Goal: Information Seeking & Learning: Learn about a topic

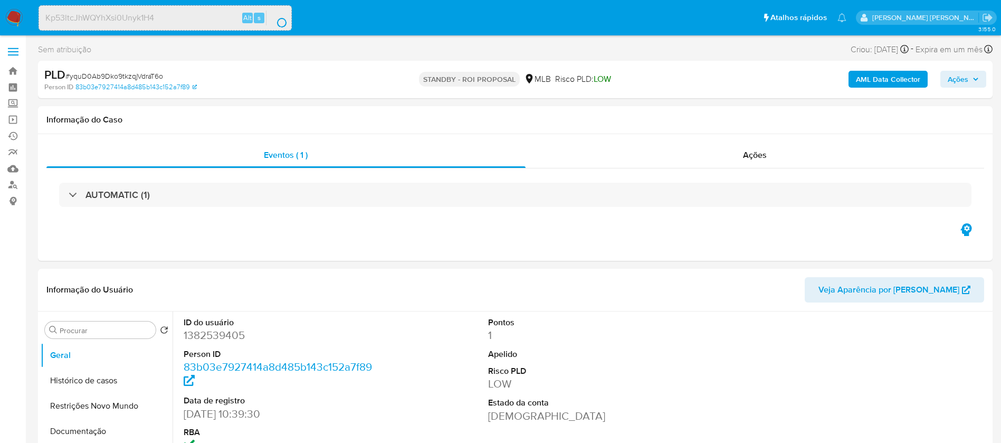
select select "10"
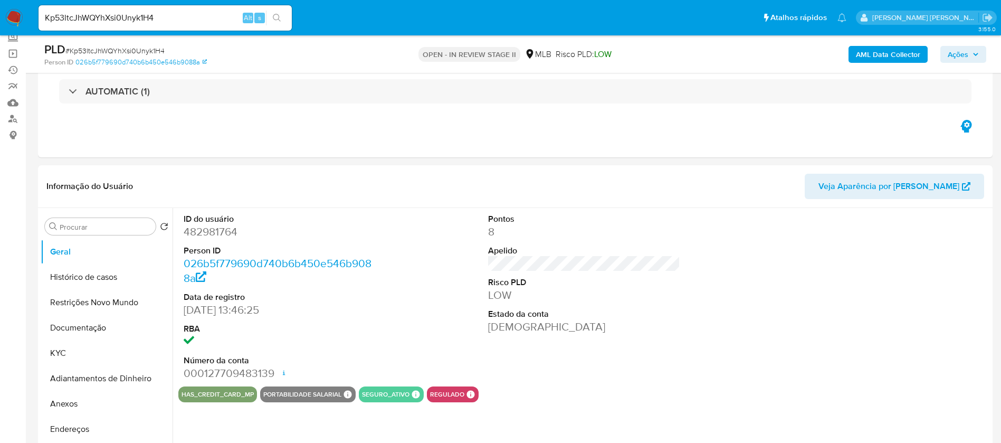
scroll to position [158, 0]
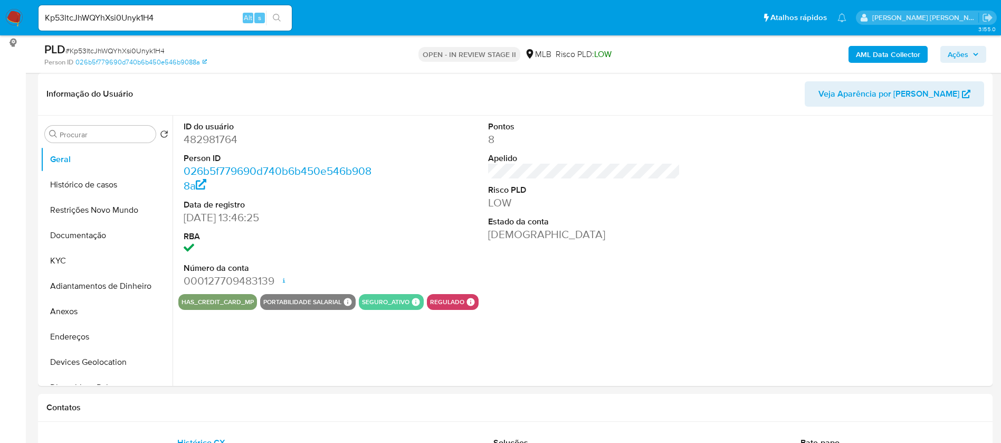
select select "10"
click at [58, 270] on button "KYC" at bounding box center [102, 260] width 123 height 25
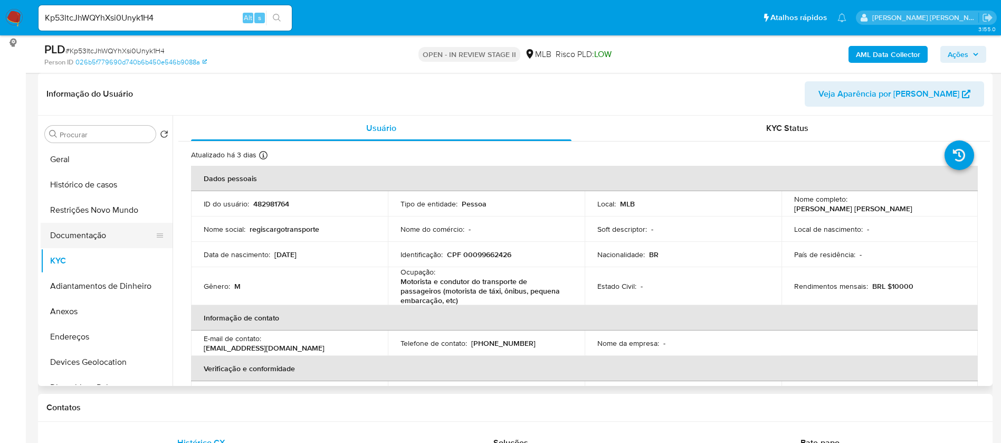
click at [88, 233] on button "Documentação" at bounding box center [102, 235] width 123 height 25
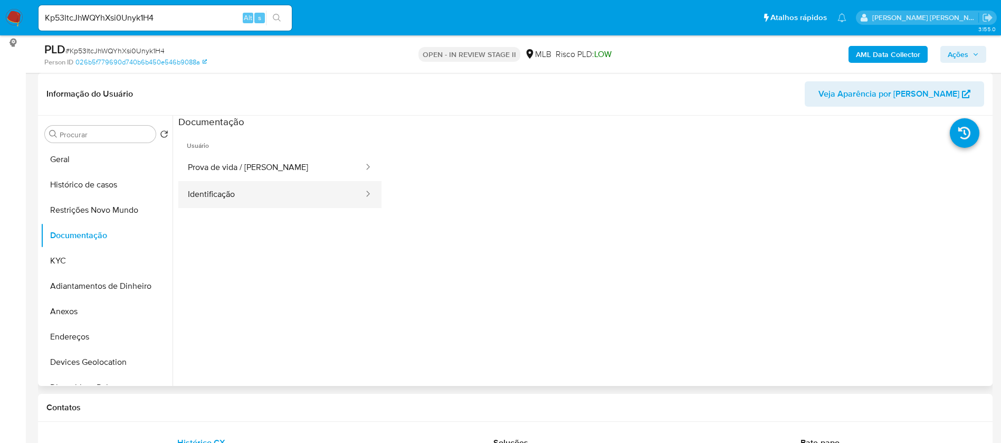
click at [229, 195] on button "Identificação" at bounding box center [271, 194] width 186 height 27
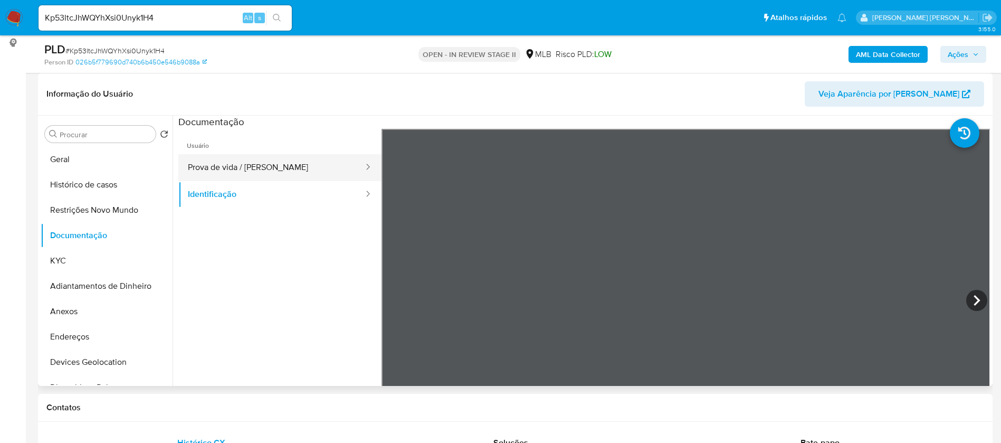
click at [259, 164] on button "Prova de vida / [PERSON_NAME]" at bounding box center [271, 167] width 186 height 27
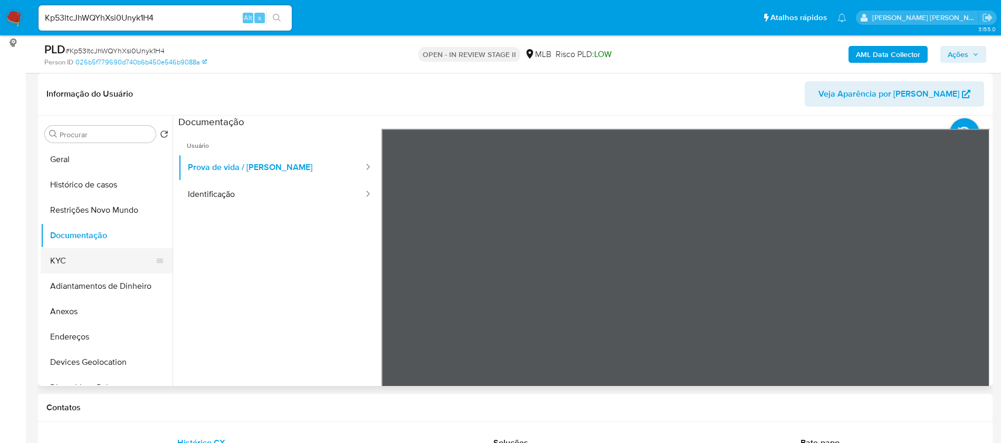
click at [67, 264] on button "KYC" at bounding box center [102, 260] width 123 height 25
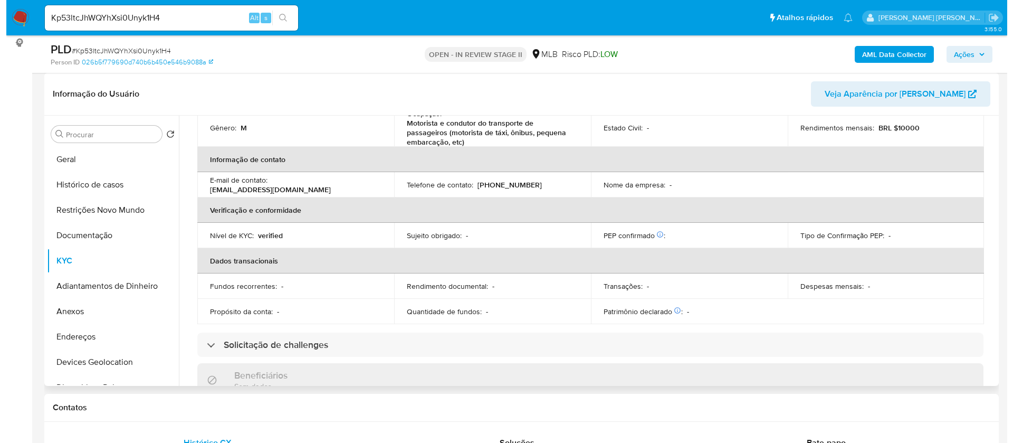
scroll to position [79, 0]
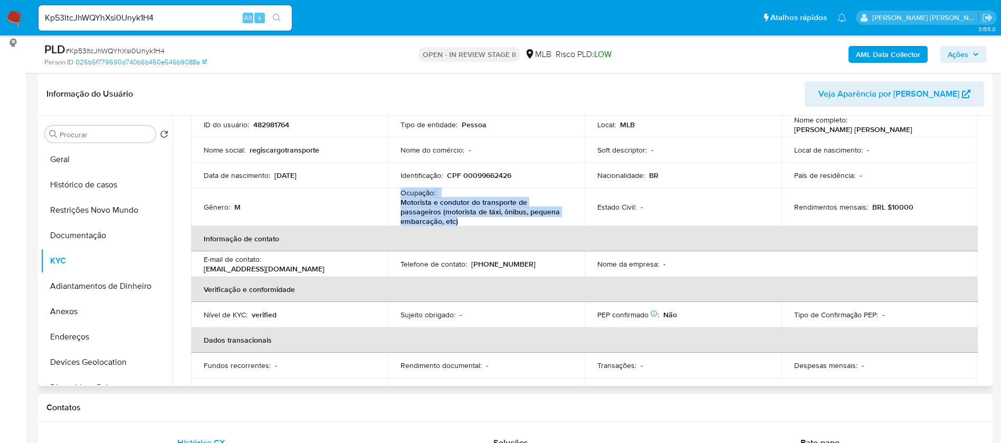
drag, startPoint x: 459, startPoint y: 220, endPoint x: 400, endPoint y: 196, distance: 63.9
click at [401, 196] on div "Ocupação : Motorista e condutor do transporte de passageiros (motorista de táxi…" at bounding box center [487, 207] width 172 height 38
copy div "Ocupação : Motorista e condutor do transporte de passageiros (motorista de táxi…"
click at [902, 56] on b "AML Data Collector" at bounding box center [888, 54] width 64 height 17
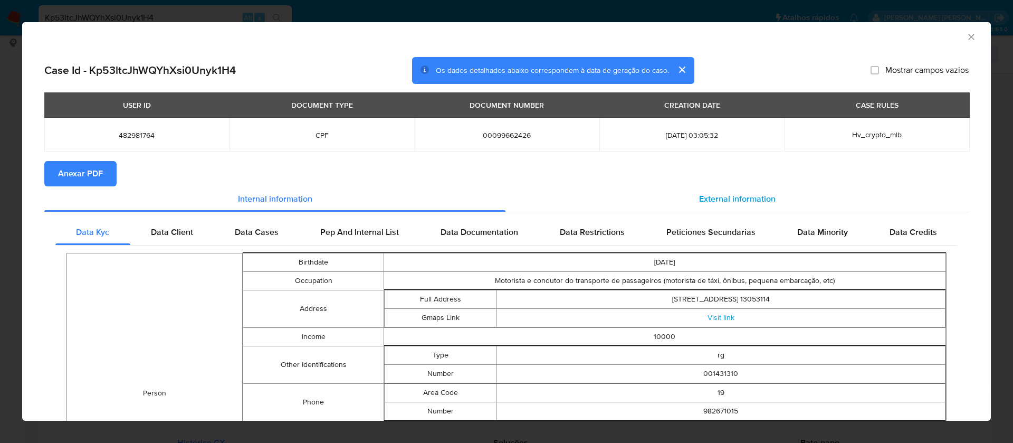
click at [748, 194] on span "External information" at bounding box center [737, 199] width 77 height 12
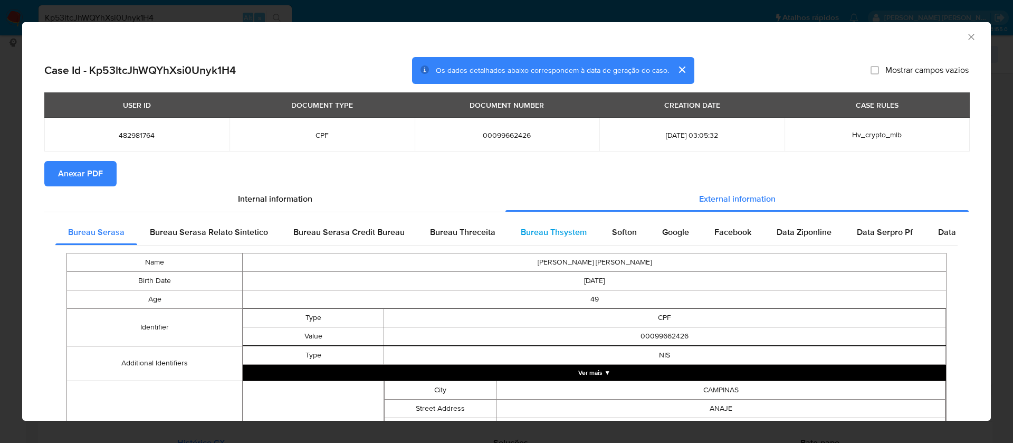
click at [572, 233] on span "Bureau Thsystem" at bounding box center [554, 232] width 66 height 12
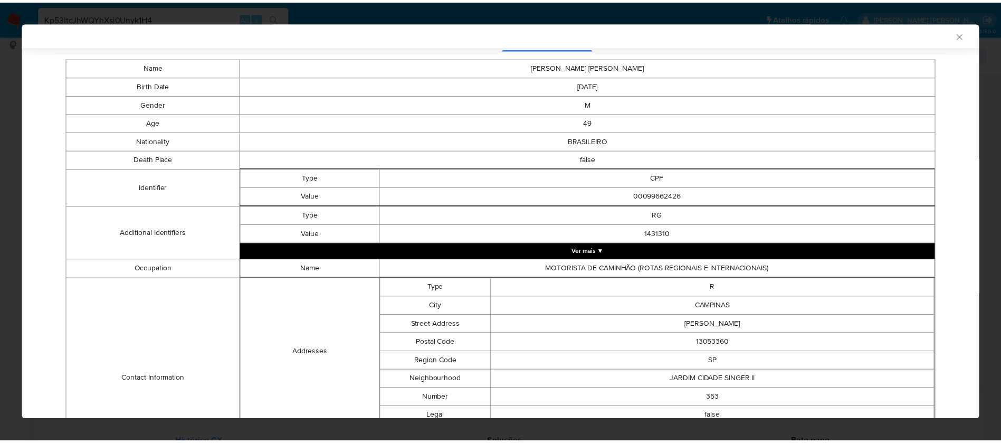
scroll to position [0, 0]
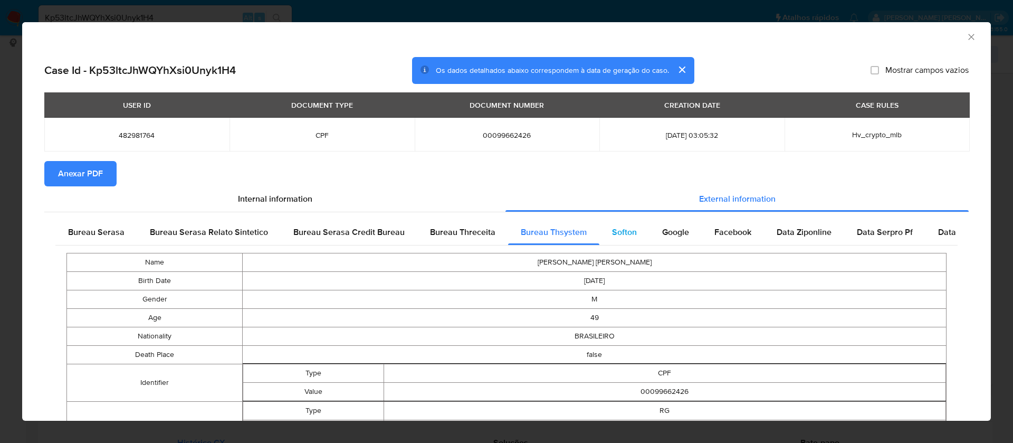
click at [613, 226] on span "Softon" at bounding box center [624, 232] width 25 height 12
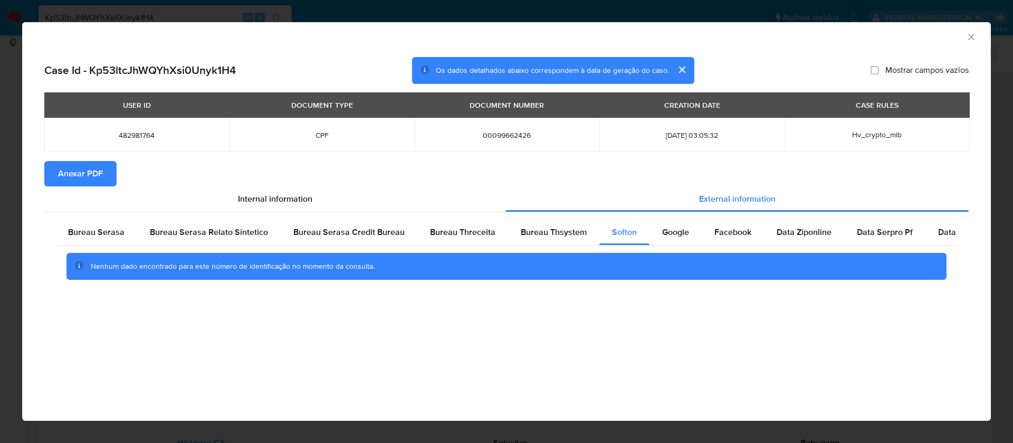
click at [74, 167] on span "Anexar PDF" at bounding box center [80, 173] width 45 height 23
click at [973, 35] on icon "Fechar a janela" at bounding box center [971, 37] width 6 height 6
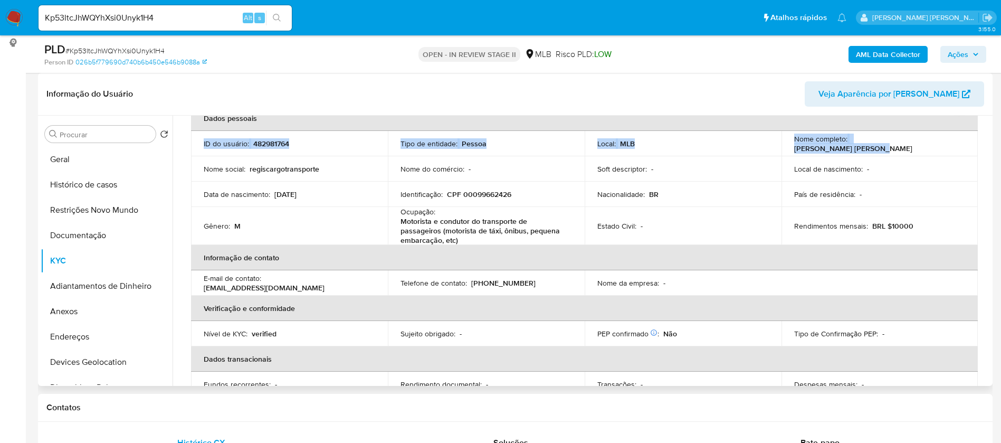
scroll to position [43, 0]
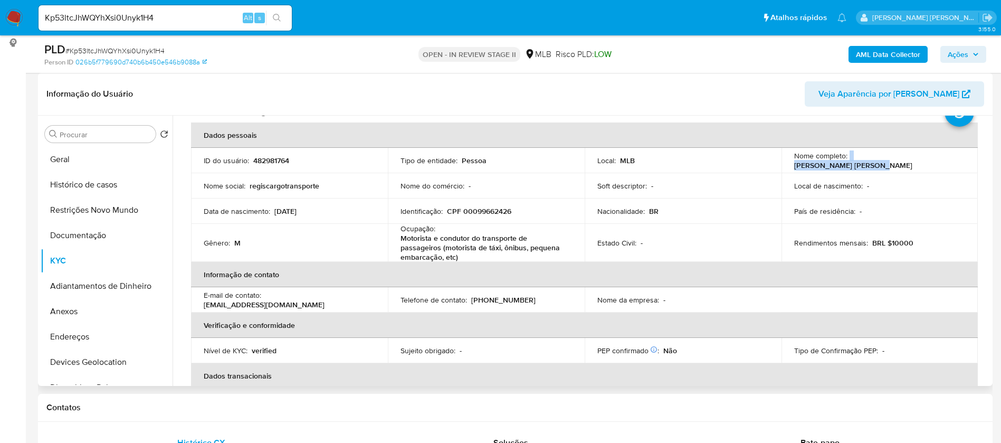
drag, startPoint x: 927, startPoint y: 125, endPoint x: 847, endPoint y: 158, distance: 86.3
click at [847, 158] on div "Nome completo : Sandoval Batista Regis" at bounding box center [880, 160] width 172 height 19
copy div "[PERSON_NAME] [PERSON_NAME]"
click at [279, 160] on p "482981764" at bounding box center [271, 160] width 36 height 9
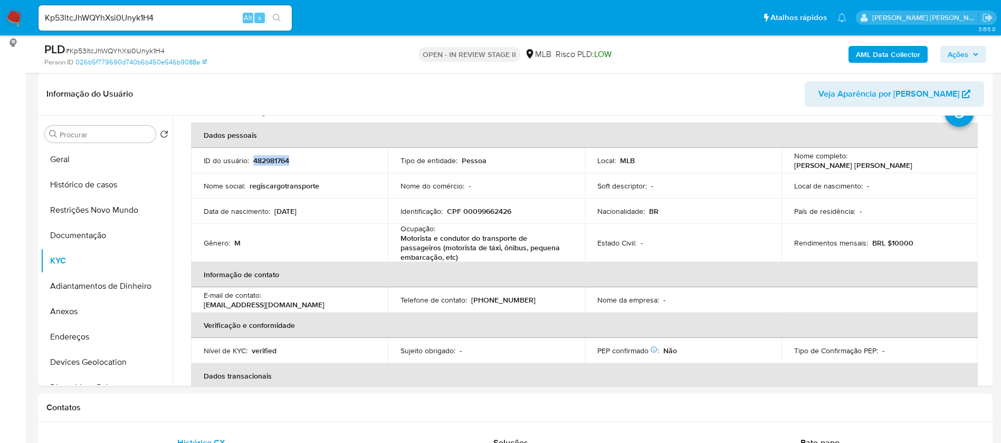
copy p "482981764"
click at [78, 161] on button "Geral" at bounding box center [102, 159] width 123 height 25
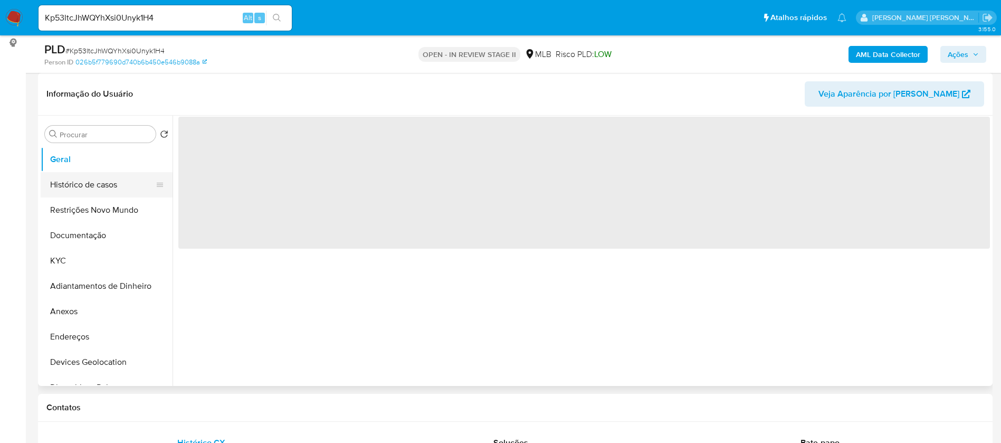
scroll to position [0, 0]
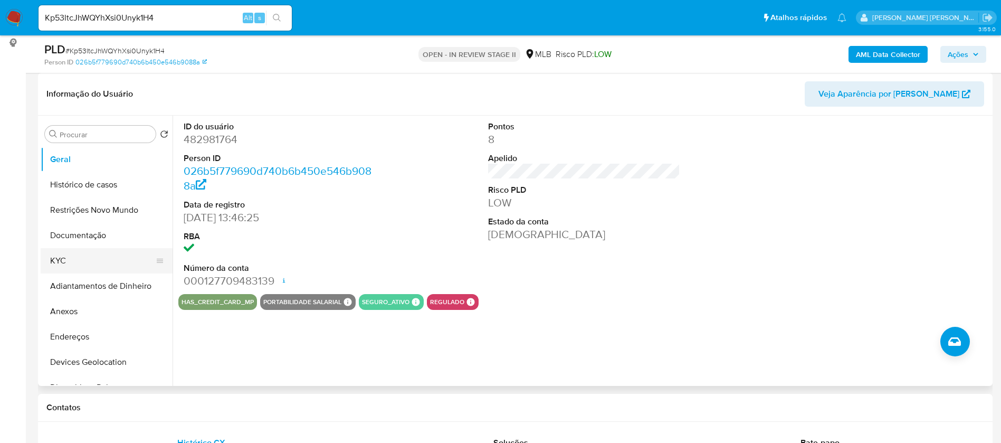
click at [82, 260] on button "KYC" at bounding box center [102, 260] width 123 height 25
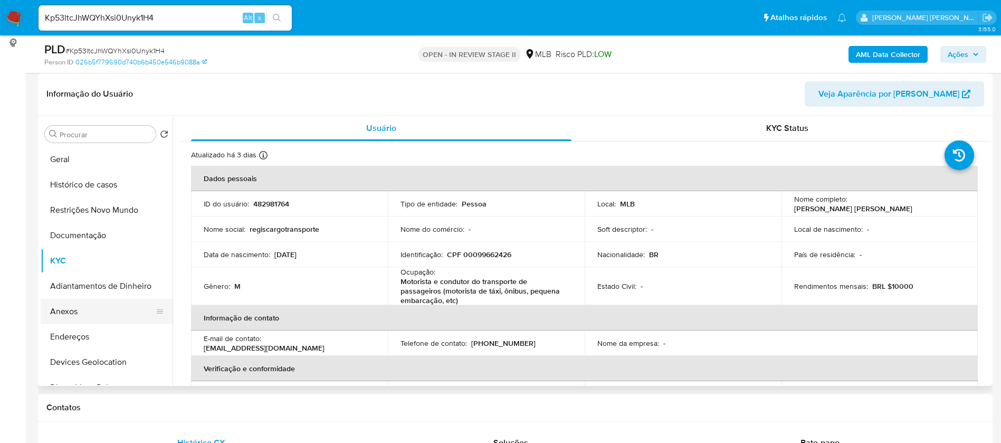
click at [93, 306] on button "Anexos" at bounding box center [102, 311] width 123 height 25
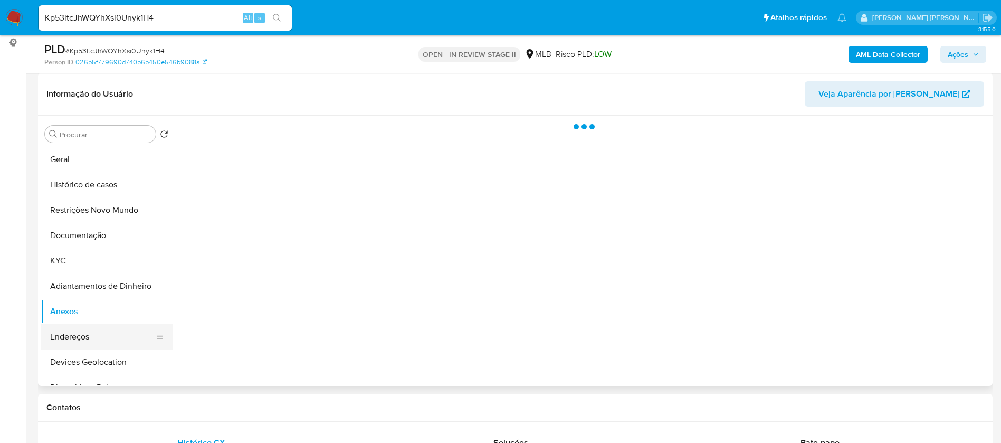
click at [105, 331] on button "Endereços" at bounding box center [102, 336] width 123 height 25
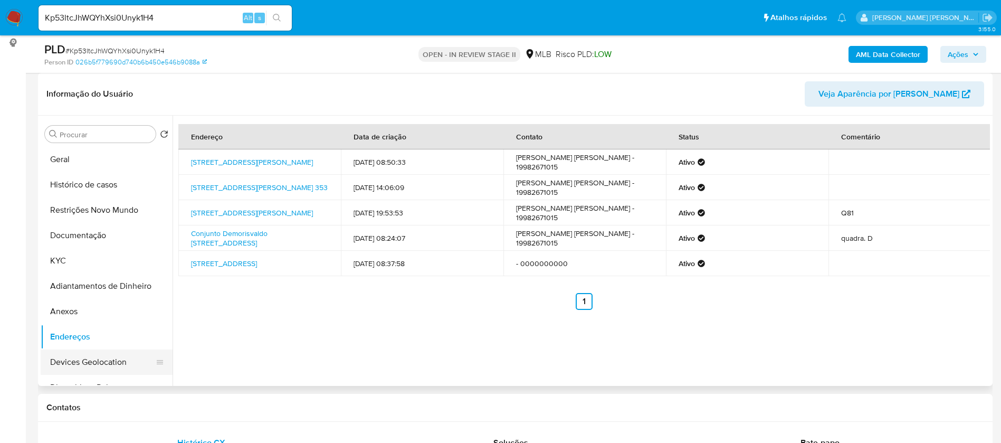
click at [110, 361] on button "Devices Geolocation" at bounding box center [102, 361] width 123 height 25
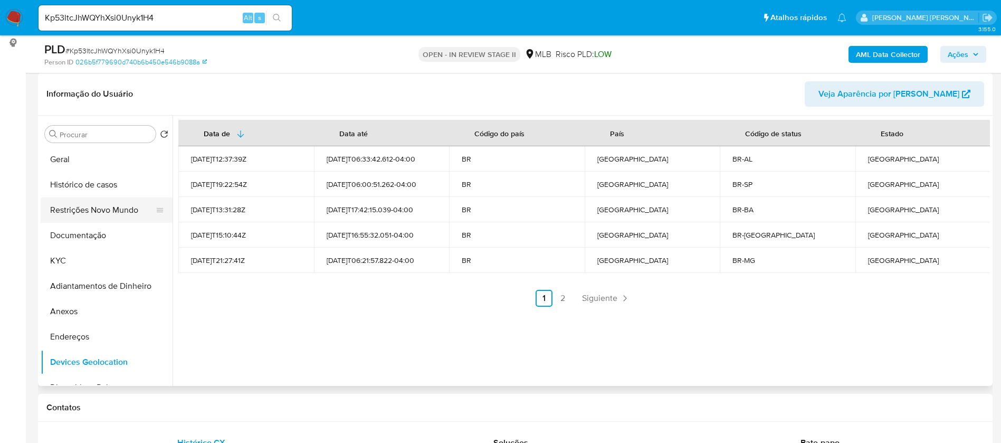
click at [113, 212] on button "Restrições Novo Mundo" at bounding box center [102, 209] width 123 height 25
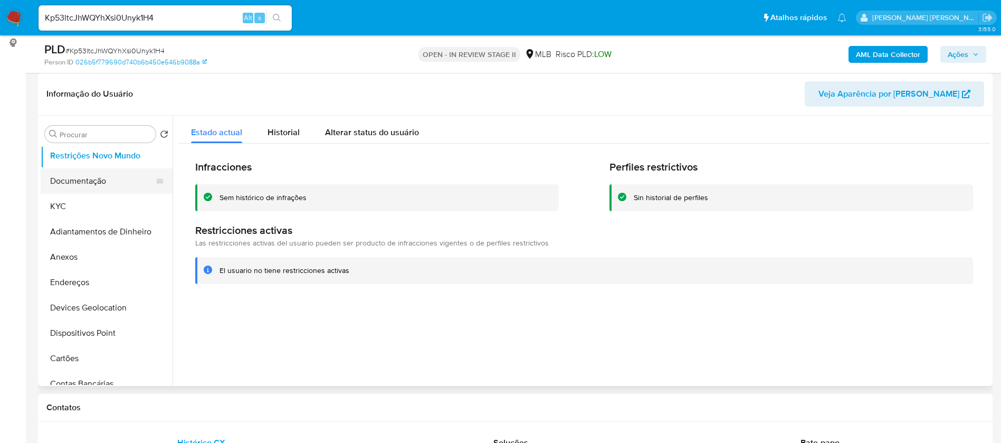
scroll to position [79, 0]
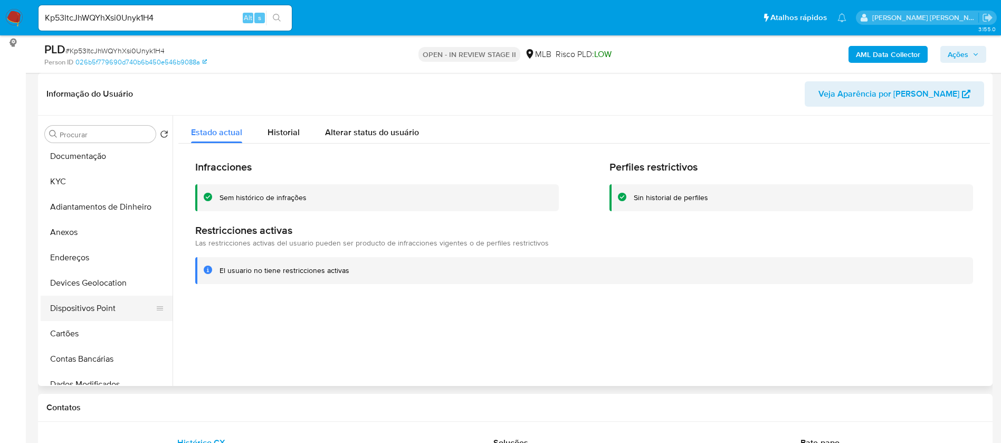
click at [120, 299] on button "Dispositivos Point" at bounding box center [102, 308] width 123 height 25
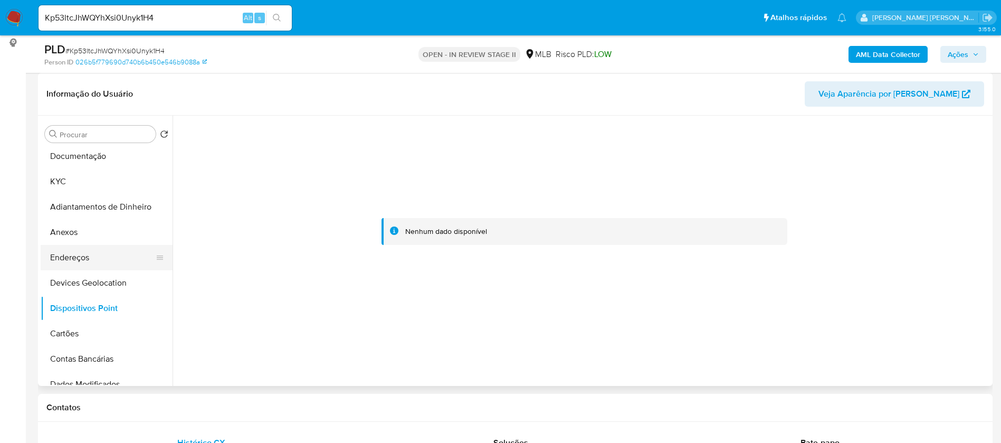
click at [55, 254] on button "Endereços" at bounding box center [102, 257] width 123 height 25
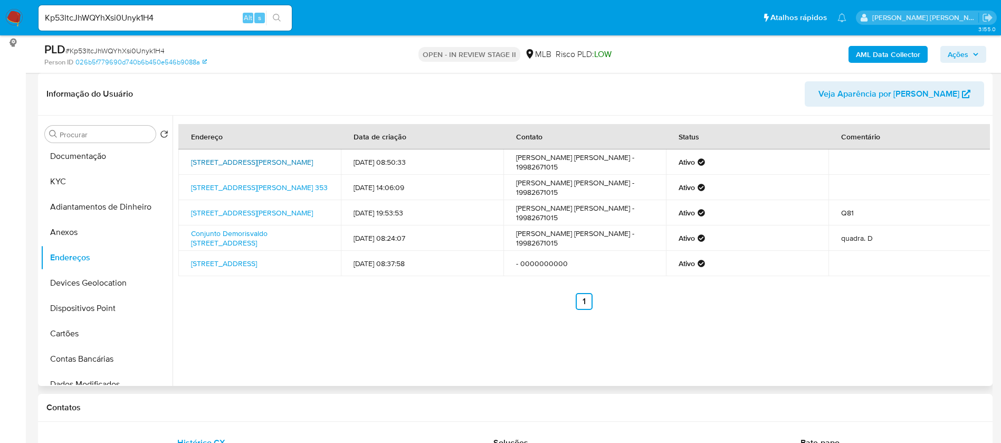
click at [267, 159] on link "Avenida Luiz Avelino Pereira 60, Maceió, Alagoas, 57081131, Brasil 60" at bounding box center [252, 162] width 122 height 11
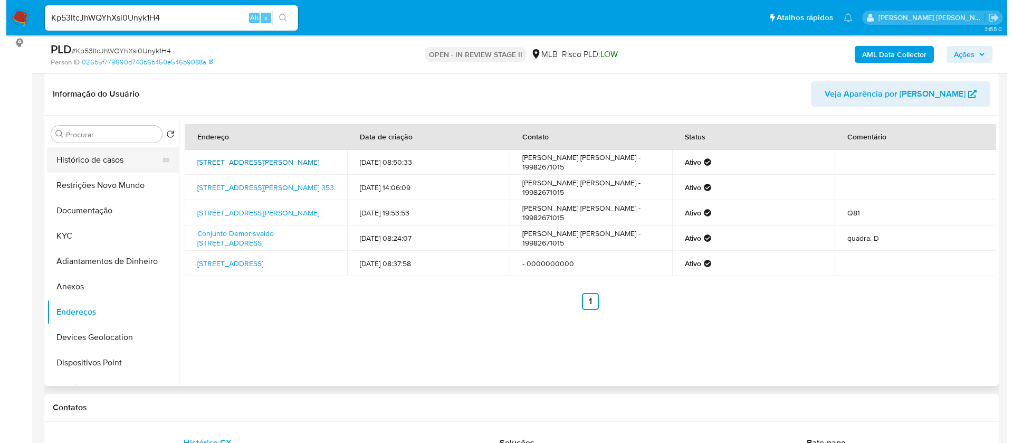
scroll to position [0, 0]
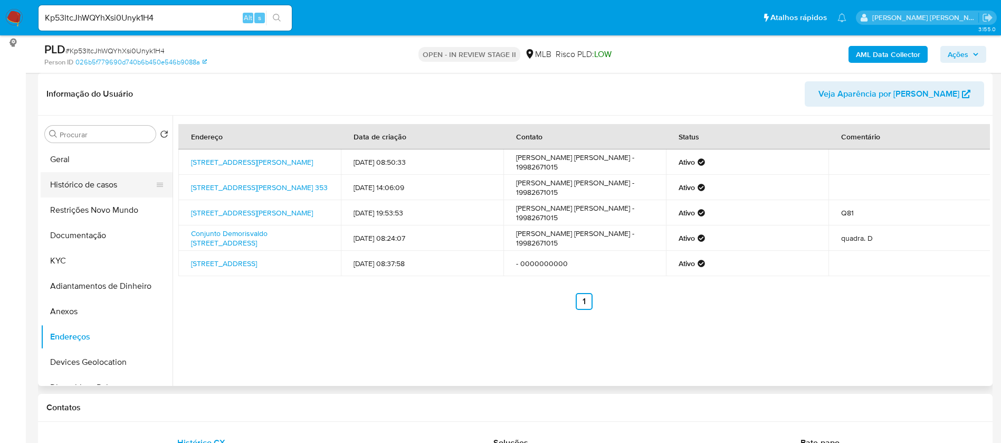
click at [96, 184] on button "Histórico de casos" at bounding box center [102, 184] width 123 height 25
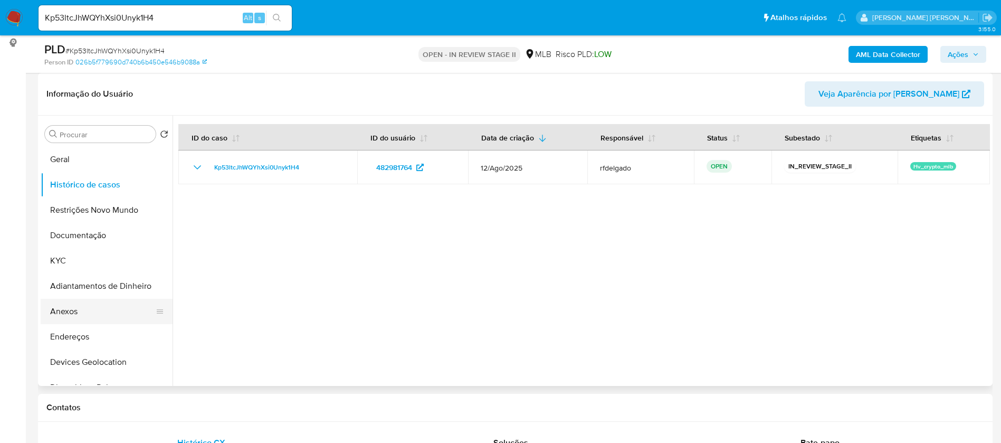
click at [78, 313] on button "Anexos" at bounding box center [102, 311] width 123 height 25
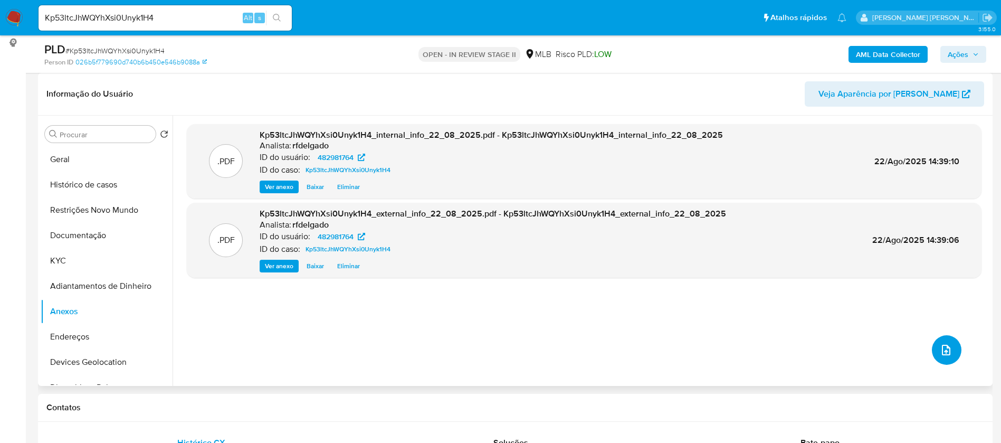
click at [949, 348] on button "upload-file" at bounding box center [947, 350] width 30 height 30
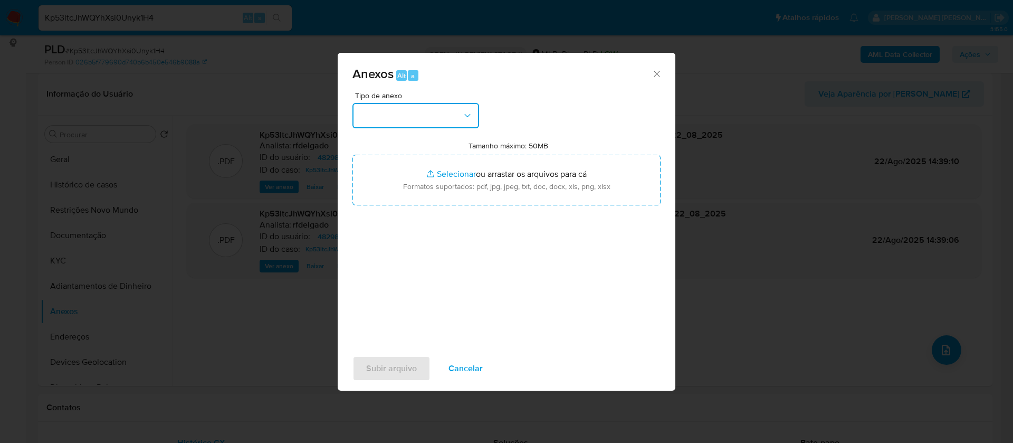
click at [439, 118] on button "button" at bounding box center [416, 115] width 127 height 25
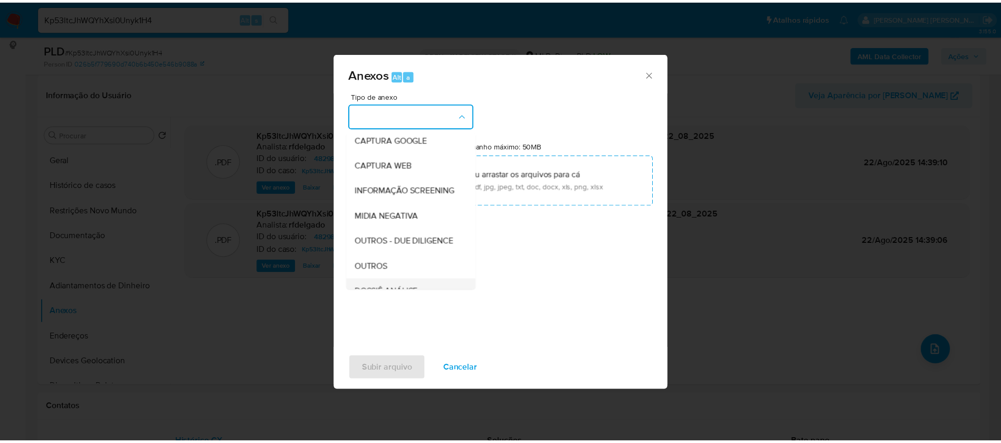
scroll to position [158, 0]
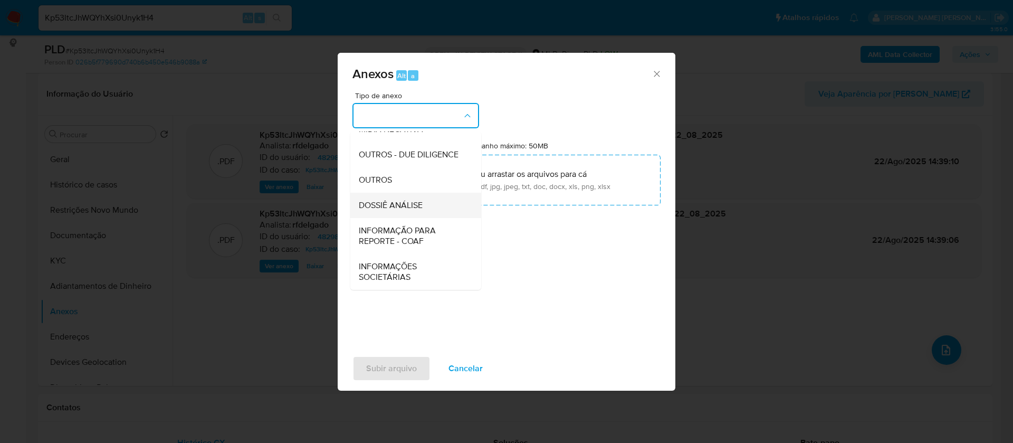
click at [426, 201] on div "DOSSIÊ ANÁLISE" at bounding box center [413, 205] width 108 height 25
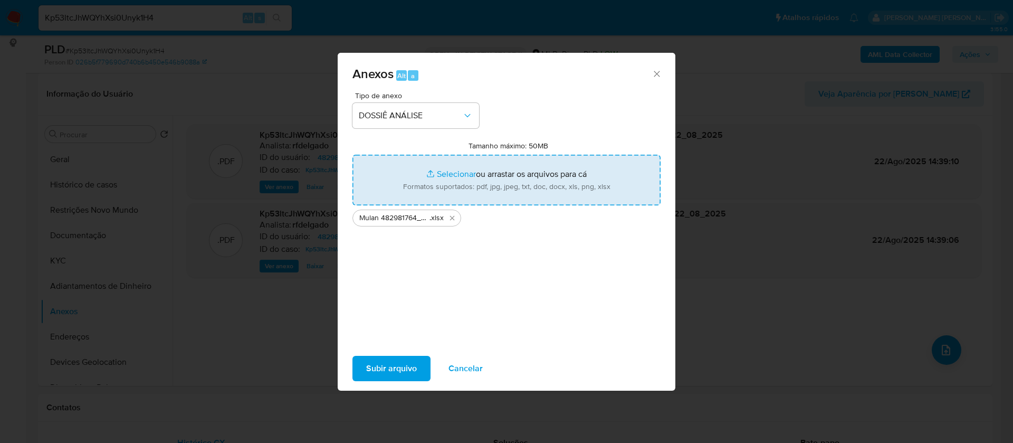
type input "C:\fakepath\SAR - - CPF 00099662426 - SANDOVAL BATISTA REGIS.pdf"
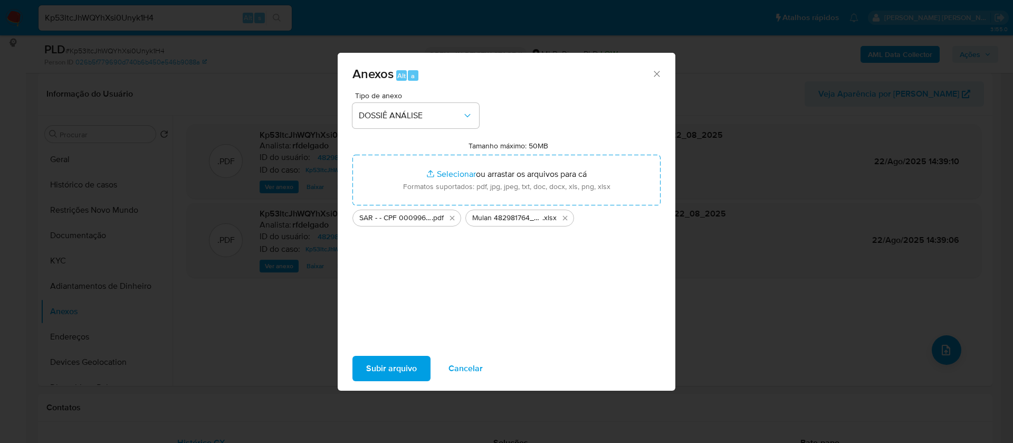
click at [408, 367] on span "Subir arquivo" at bounding box center [391, 368] width 51 height 23
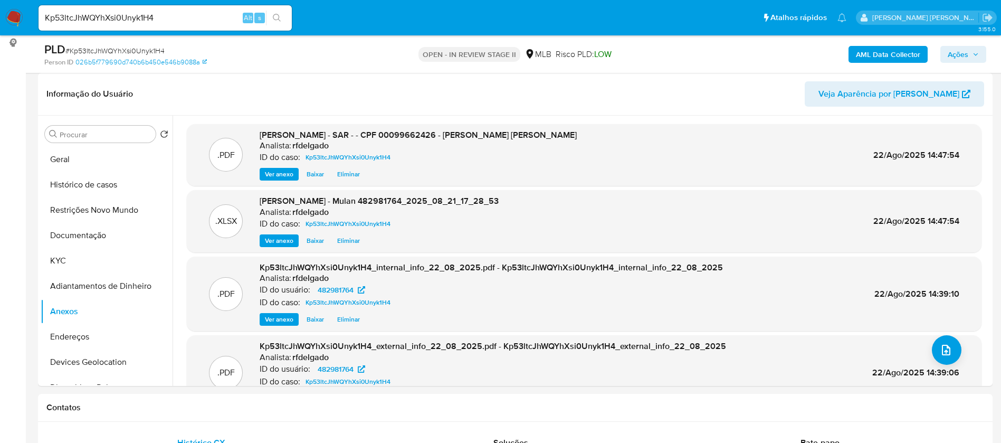
click at [958, 57] on span "Ações" at bounding box center [958, 54] width 21 height 17
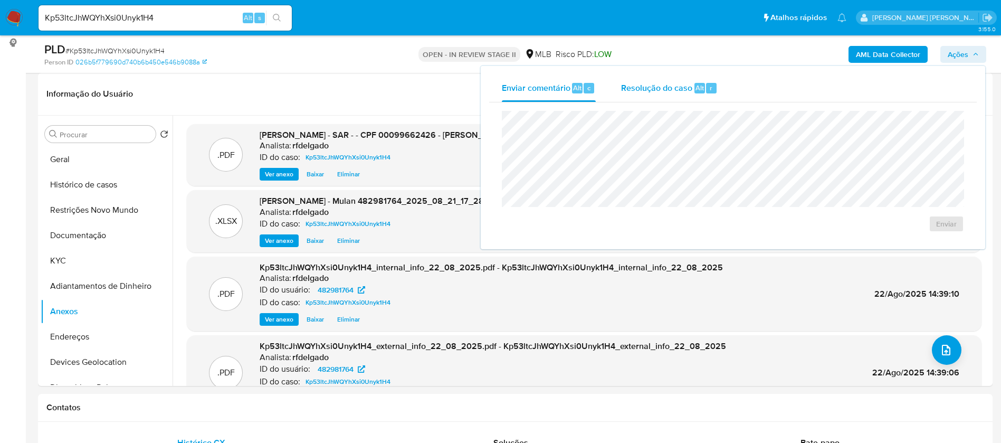
click at [644, 88] on span "Resolução do caso" at bounding box center [656, 87] width 71 height 12
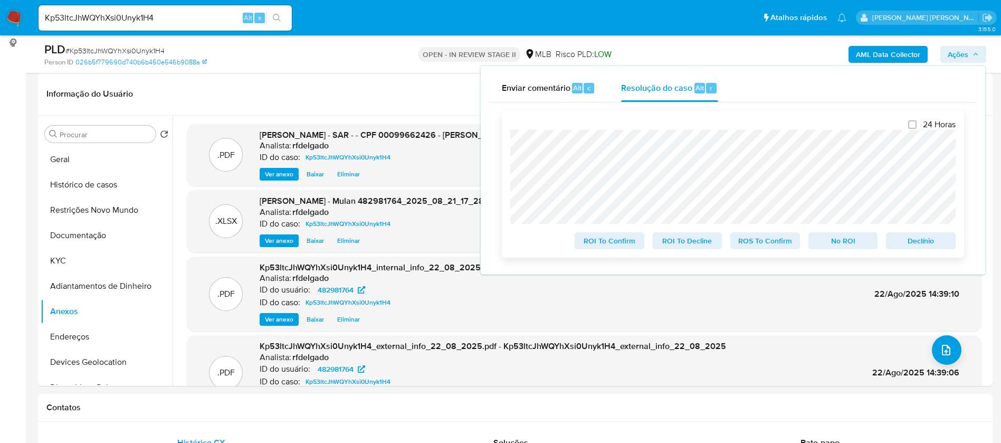
click at [858, 246] on span "No ROI" at bounding box center [843, 240] width 55 height 15
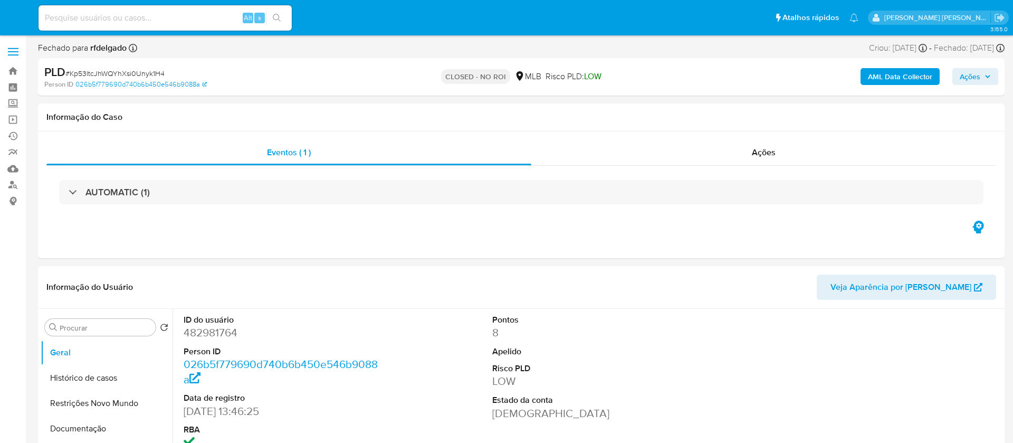
select select "10"
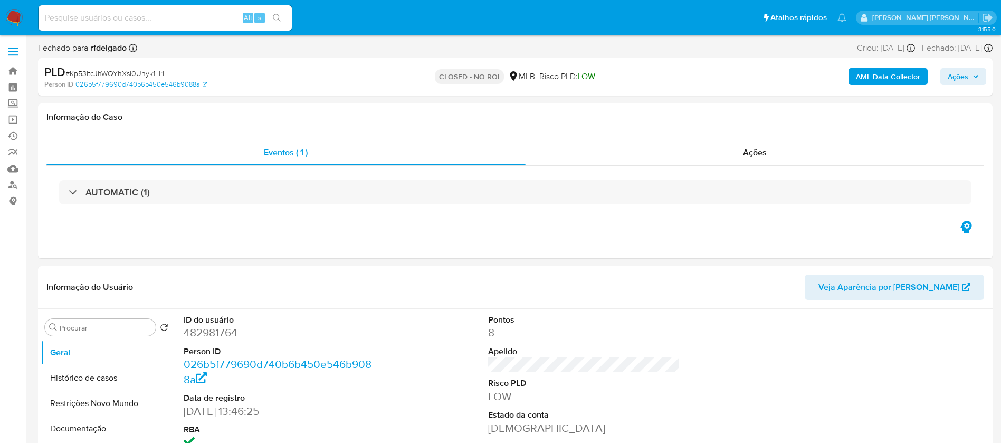
click at [153, 18] on input at bounding box center [165, 18] width 253 height 14
paste input "eCnblbuKcTr3znG2WqwGFuYw"
type input "eCnblbuKcTr3znG2WqwGFuYw"
drag, startPoint x: 278, startPoint y: 17, endPoint x: 293, endPoint y: 2, distance: 21.6
click at [278, 16] on icon "search-icon" at bounding box center [277, 18] width 8 height 8
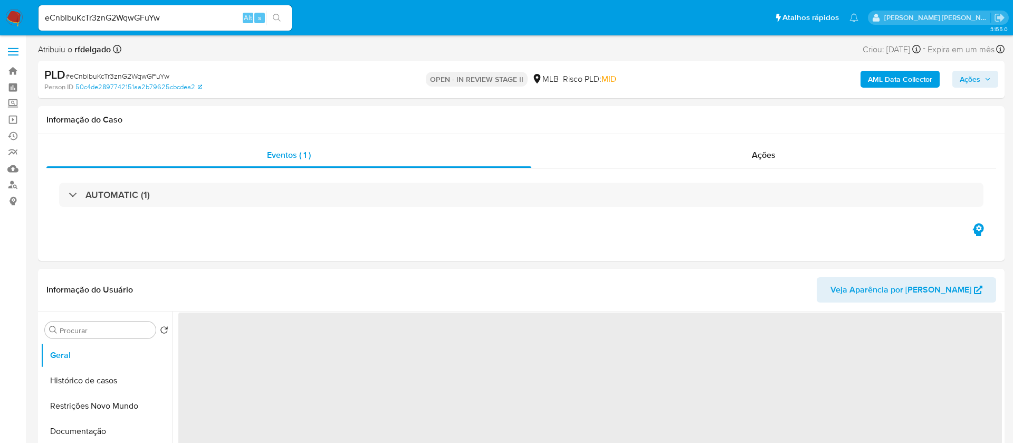
select select "10"
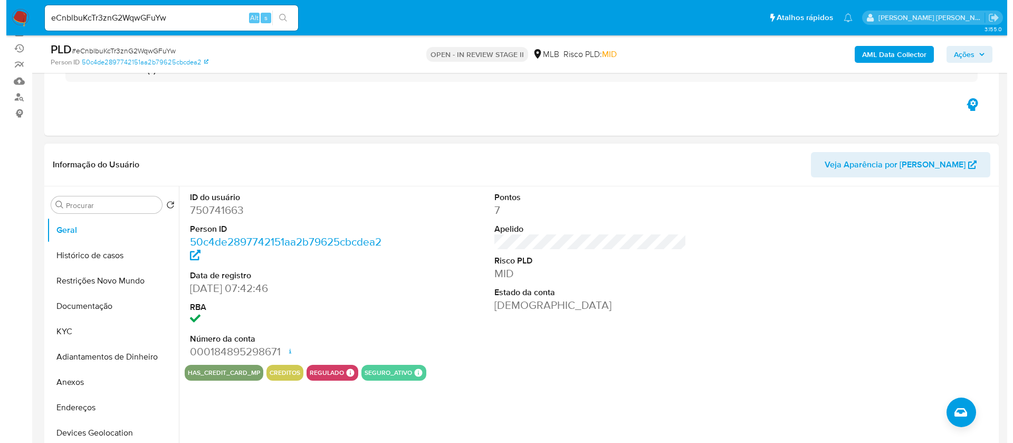
scroll to position [158, 0]
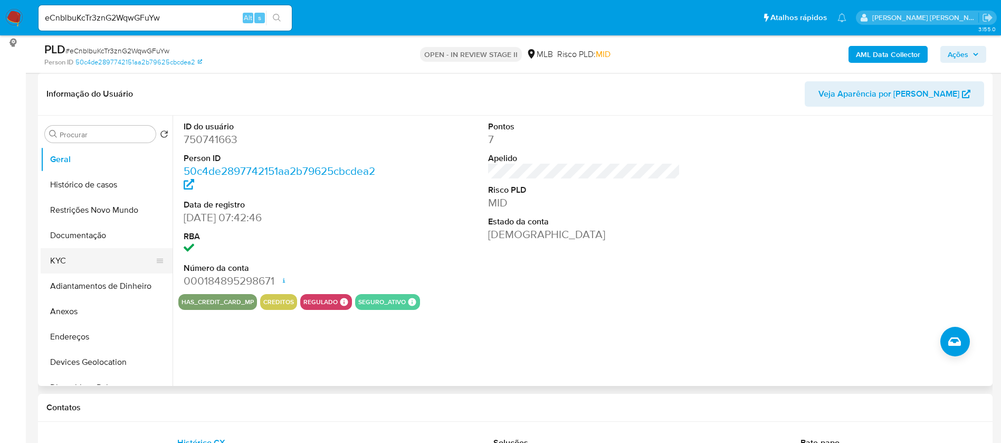
click at [93, 258] on button "KYC" at bounding box center [102, 260] width 123 height 25
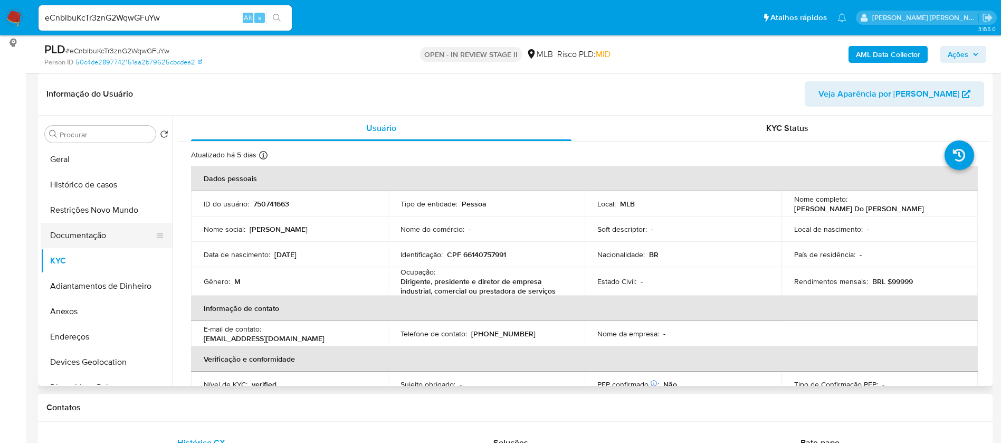
click at [101, 232] on button "Documentação" at bounding box center [102, 235] width 123 height 25
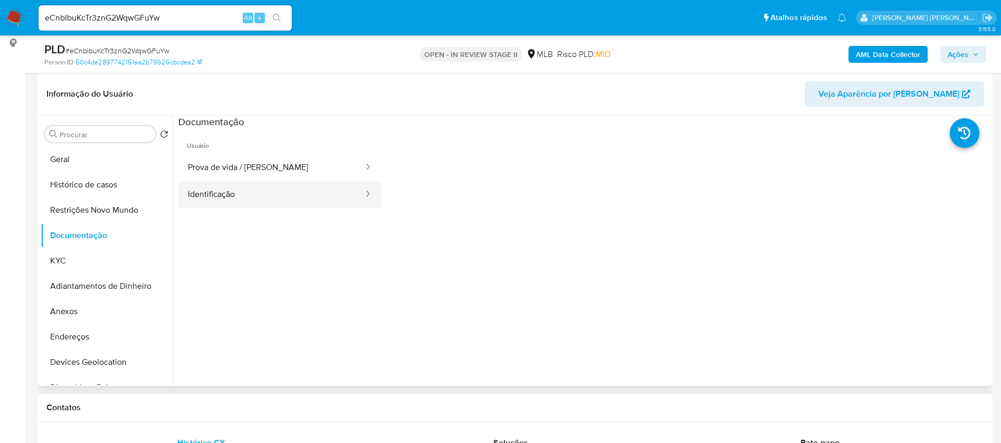
click at [272, 193] on button "Identificação" at bounding box center [271, 194] width 186 height 27
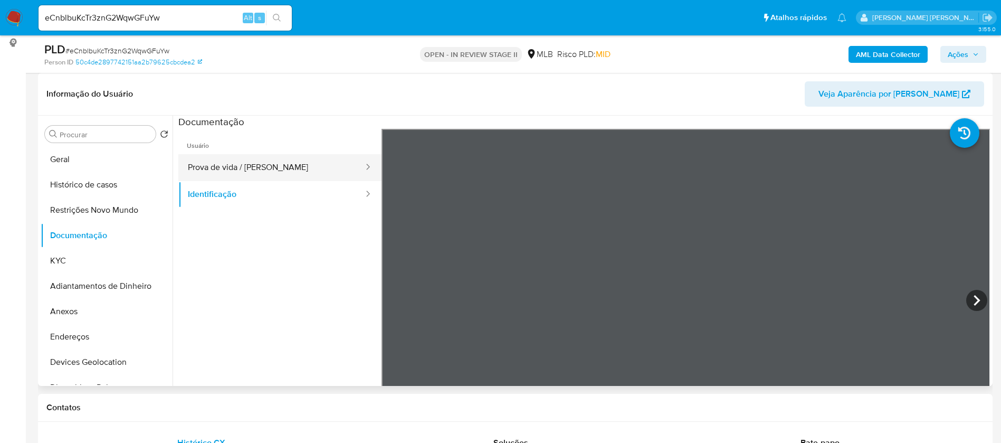
click at [280, 160] on button "Prova de vida / [PERSON_NAME]" at bounding box center [271, 167] width 186 height 27
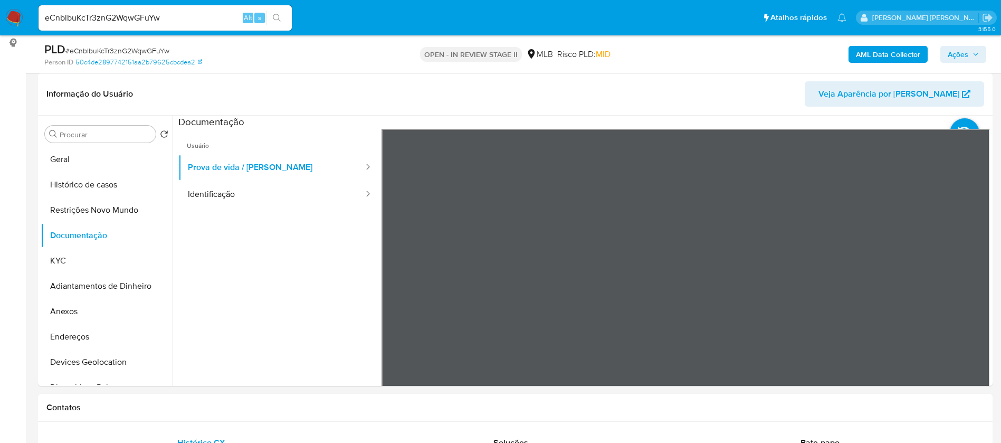
click at [900, 54] on b "AML Data Collector" at bounding box center [888, 54] width 64 height 17
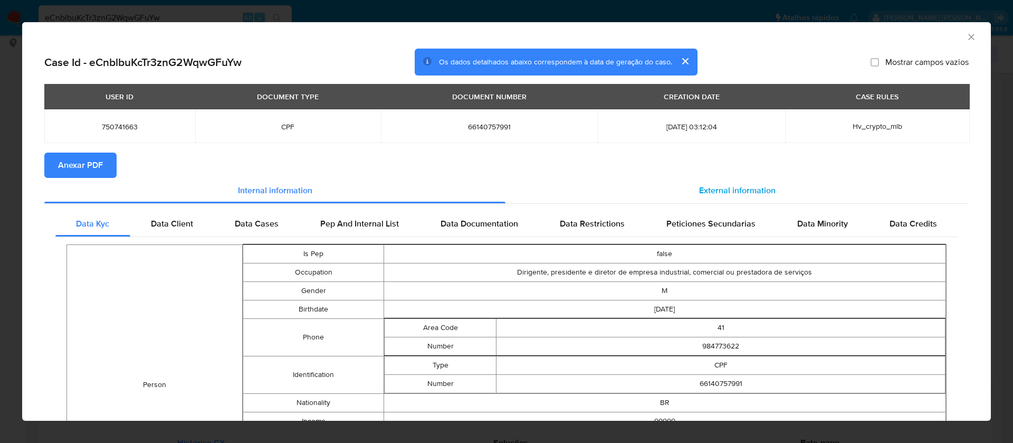
click at [709, 187] on span "External information" at bounding box center [737, 190] width 77 height 12
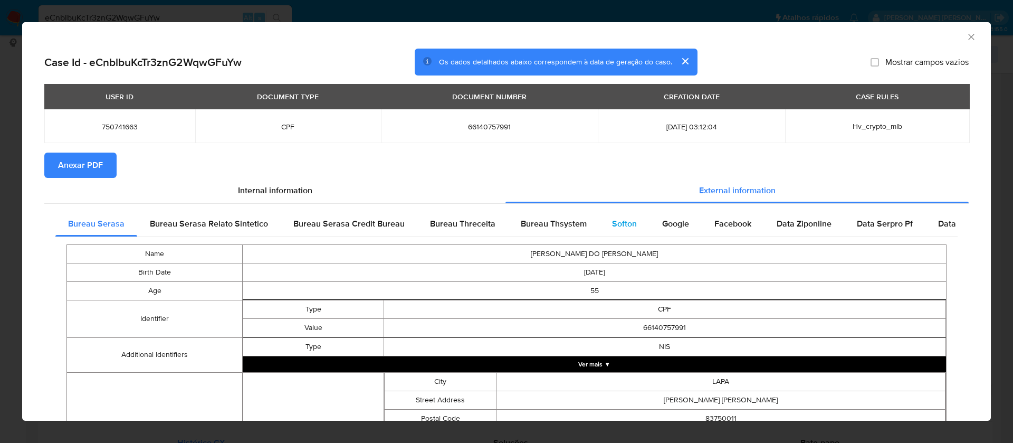
click at [621, 222] on span "Softon" at bounding box center [624, 223] width 25 height 12
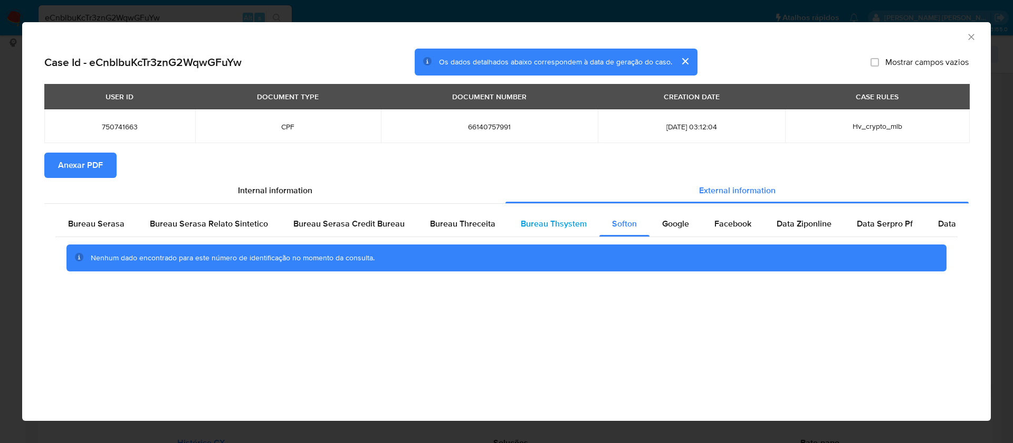
click at [551, 223] on span "Bureau Thsystem" at bounding box center [554, 223] width 66 height 12
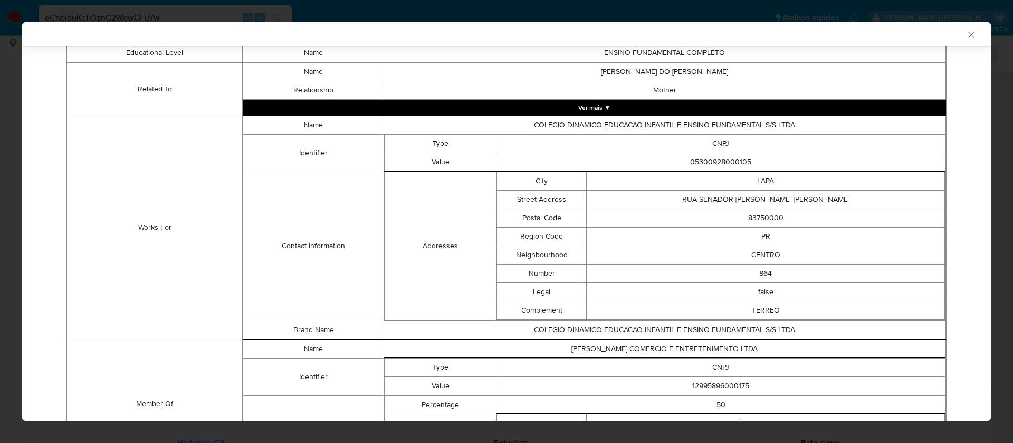
scroll to position [726, 0]
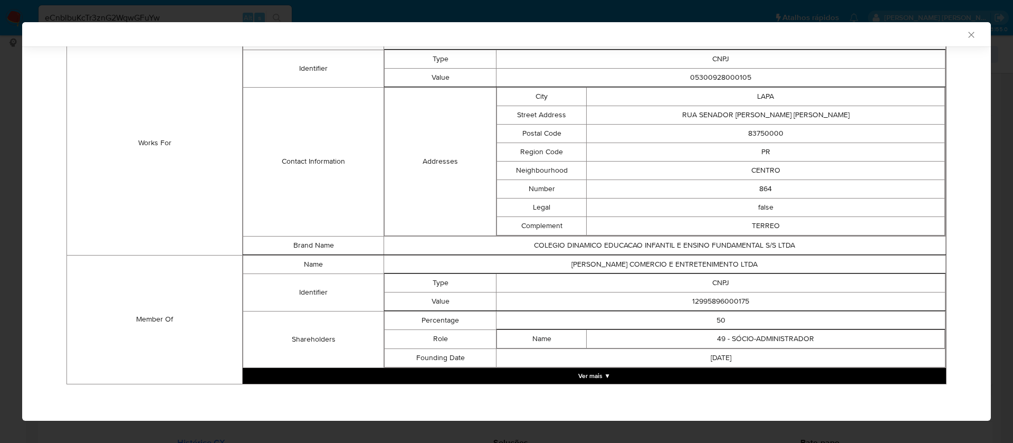
click at [715, 302] on td "12995896000175" at bounding box center [721, 301] width 449 height 18
copy td "12995896000175"
click at [591, 372] on button "Ver mais ▼" at bounding box center [594, 376] width 703 height 16
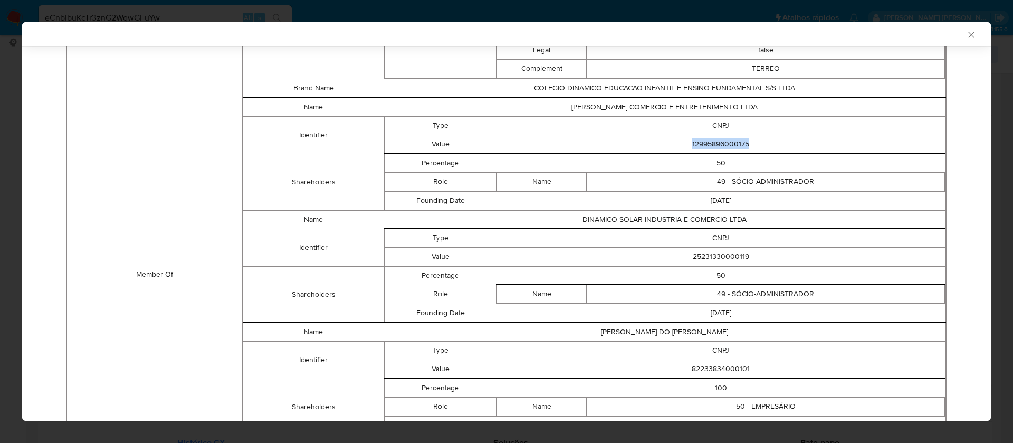
scroll to position [884, 0]
click at [732, 258] on td "25231330000119" at bounding box center [721, 255] width 449 height 18
copy td "25231330000119"
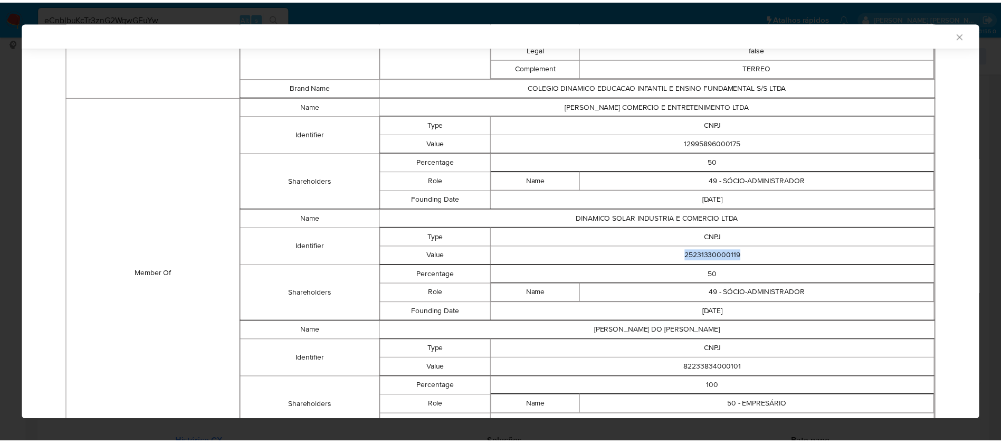
scroll to position [950, 0]
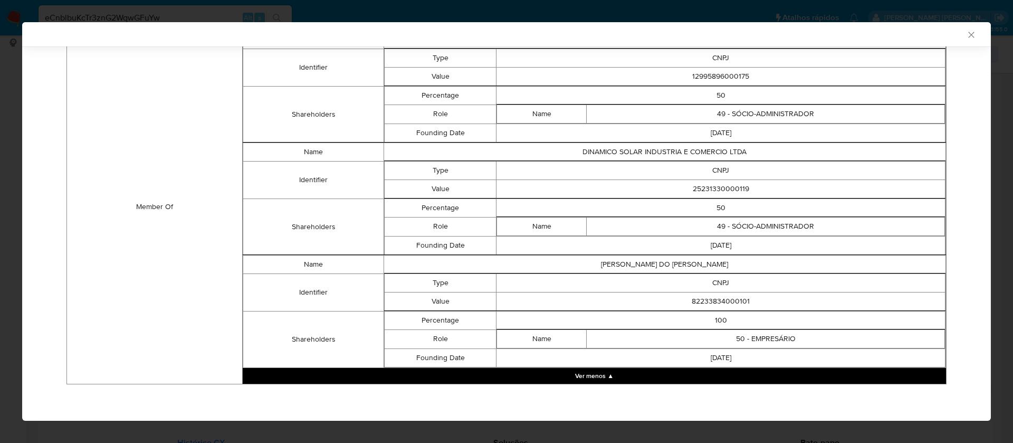
click at [722, 300] on td "82233834000101" at bounding box center [721, 301] width 449 height 18
copy td "82233834000101"
click at [966, 32] on icon "Fechar a janela" at bounding box center [971, 35] width 11 height 11
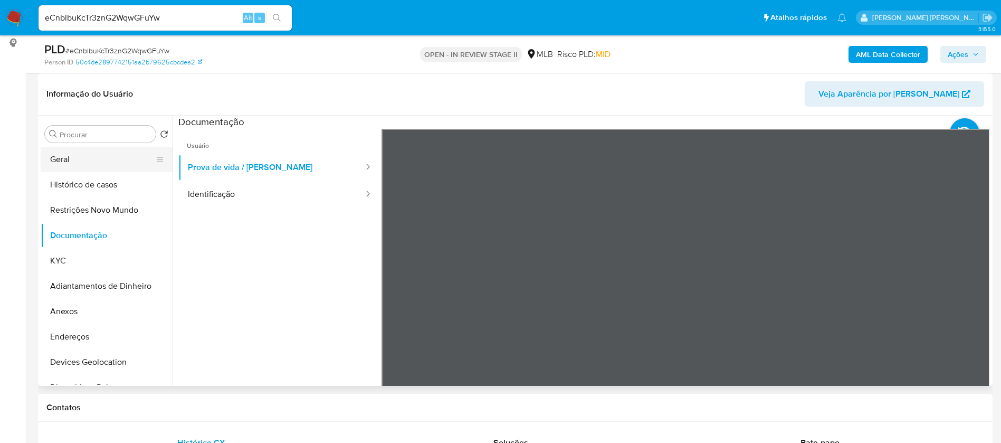
click at [108, 159] on button "Geral" at bounding box center [102, 159] width 123 height 25
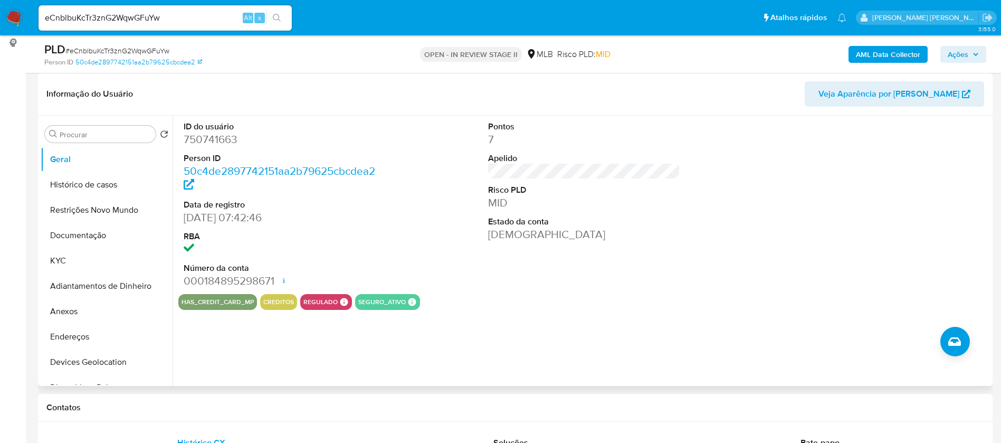
click at [211, 142] on dd "750741663" at bounding box center [280, 139] width 193 height 15
click at [211, 141] on dd "750741663" at bounding box center [280, 139] width 193 height 15
copy dd "750741663"
click at [112, 179] on button "Histórico de casos" at bounding box center [102, 184] width 123 height 25
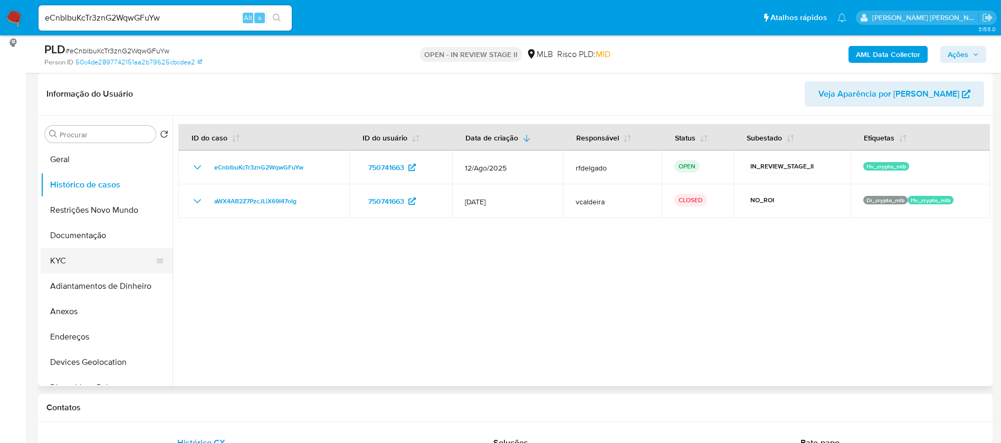
click at [78, 253] on button "KYC" at bounding box center [102, 260] width 123 height 25
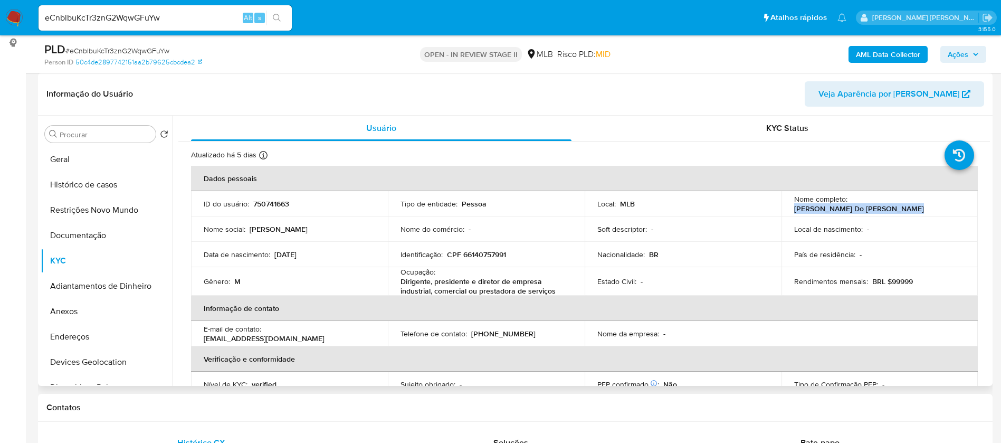
drag, startPoint x: 956, startPoint y: 204, endPoint x: 850, endPoint y: 206, distance: 106.1
click at [850, 206] on p "[PERSON_NAME] Do [PERSON_NAME]" at bounding box center [859, 208] width 130 height 9
copy p "[PERSON_NAME] Do [PERSON_NAME]"
click at [283, 204] on p "750741663" at bounding box center [271, 203] width 36 height 9
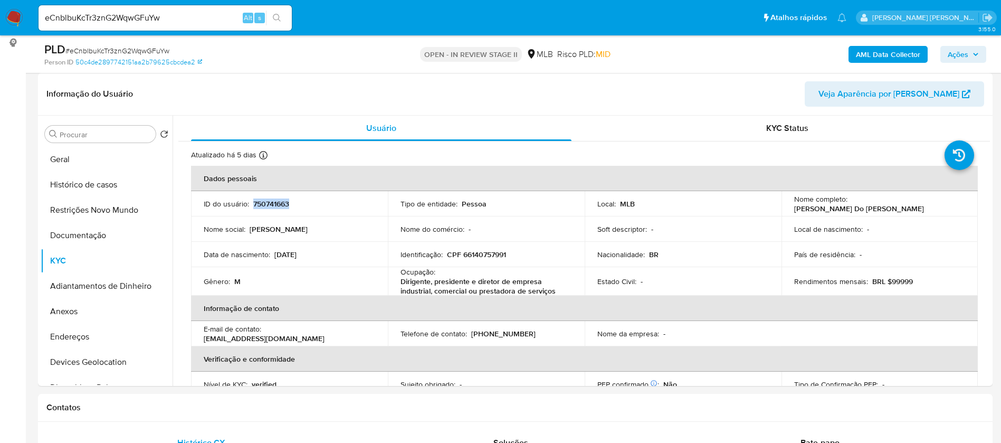
copy p "750741663"
click at [109, 157] on button "Geral" at bounding box center [102, 159] width 123 height 25
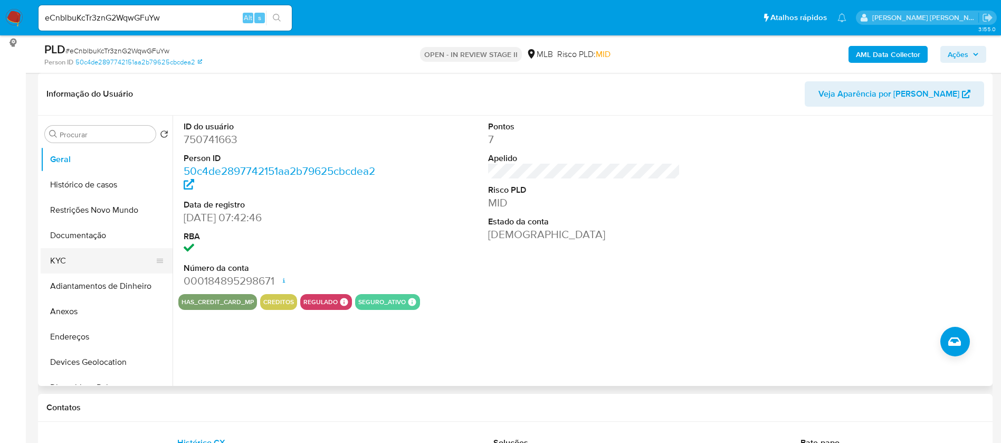
click at [99, 264] on button "KYC" at bounding box center [102, 260] width 123 height 25
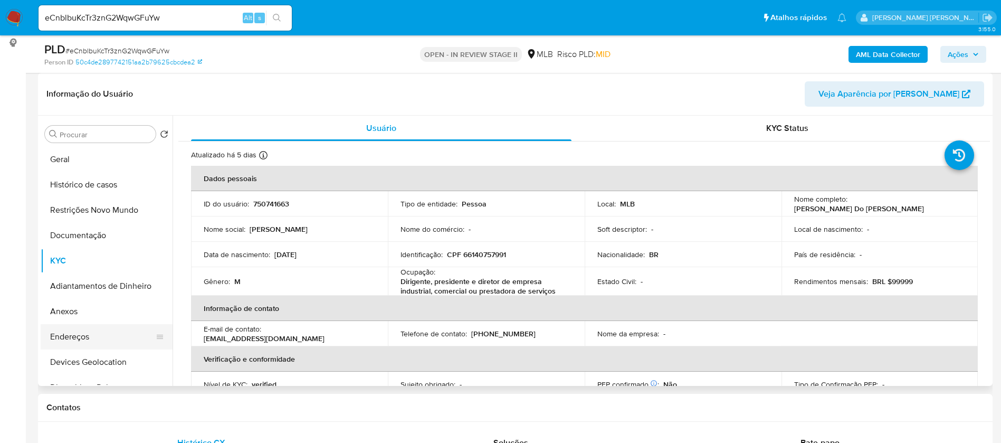
click at [80, 339] on button "Endereços" at bounding box center [102, 336] width 123 height 25
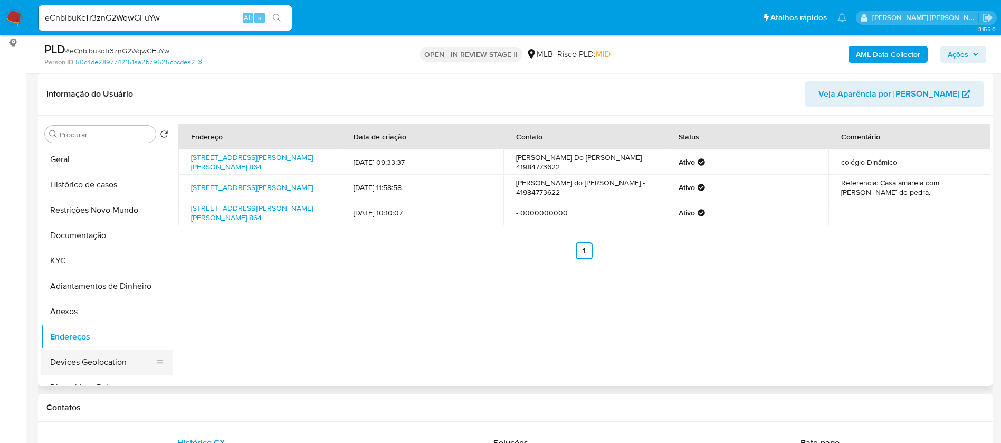
click at [86, 356] on button "Devices Geolocation" at bounding box center [102, 361] width 123 height 25
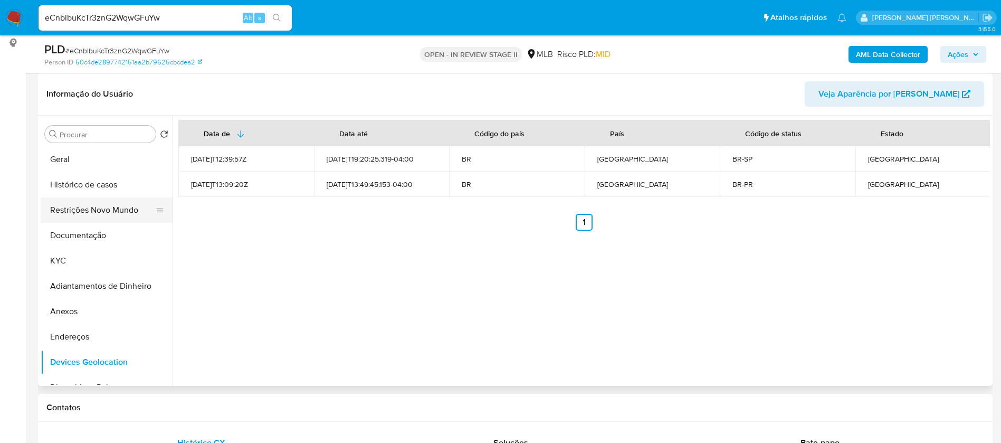
click at [104, 218] on button "Restrições Novo Mundo" at bounding box center [102, 209] width 123 height 25
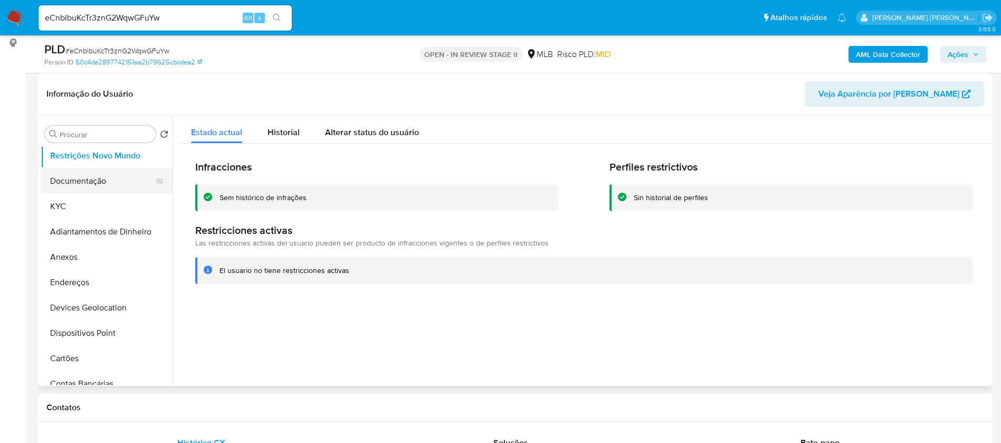
scroll to position [79, 0]
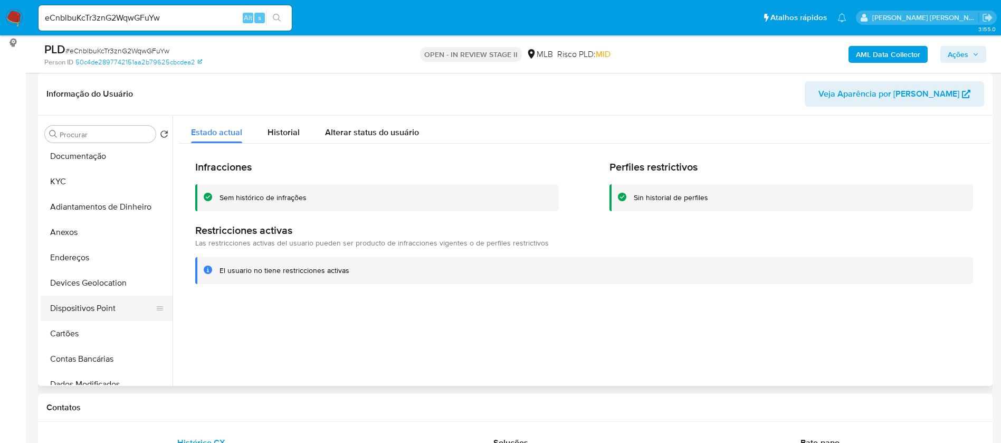
click at [120, 309] on button "Dispositivos Point" at bounding box center [102, 308] width 123 height 25
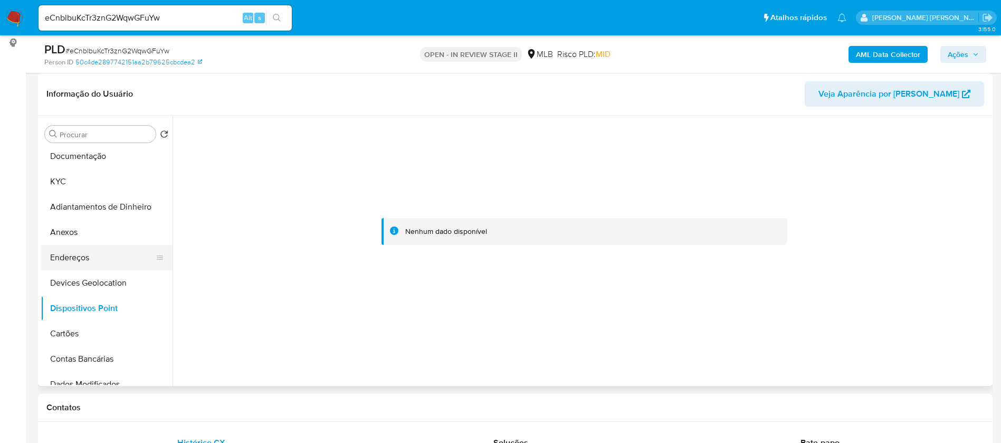
click at [104, 255] on button "Endereços" at bounding box center [102, 257] width 123 height 25
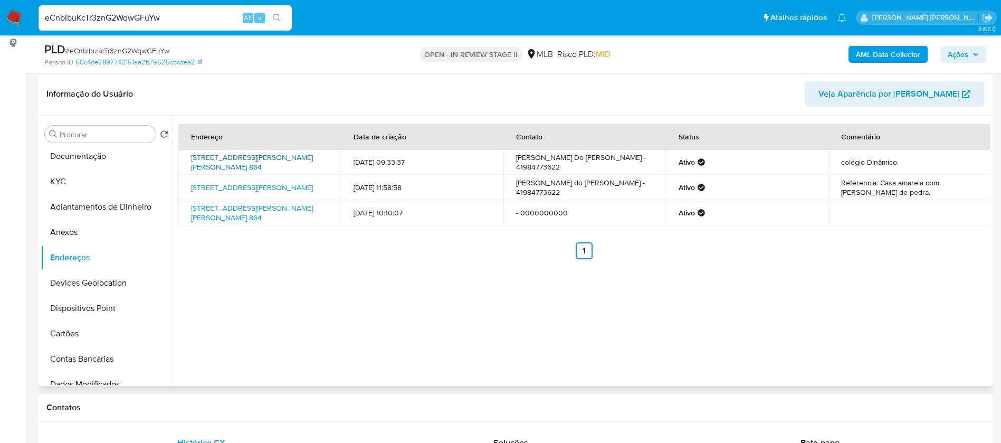
click at [271, 162] on link "[STREET_ADDRESS][PERSON_NAME][PERSON_NAME] 864" at bounding box center [252, 162] width 122 height 20
click at [293, 182] on link "[STREET_ADDRESS][PERSON_NAME]" at bounding box center [252, 187] width 122 height 11
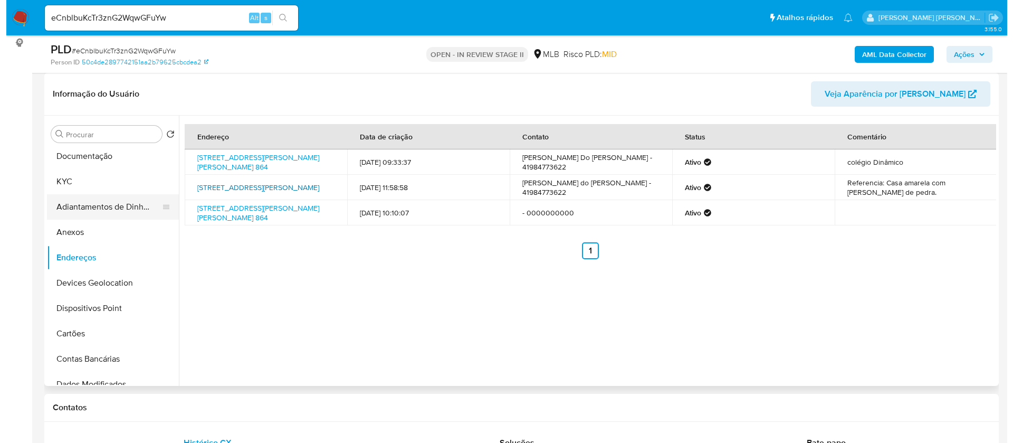
scroll to position [0, 0]
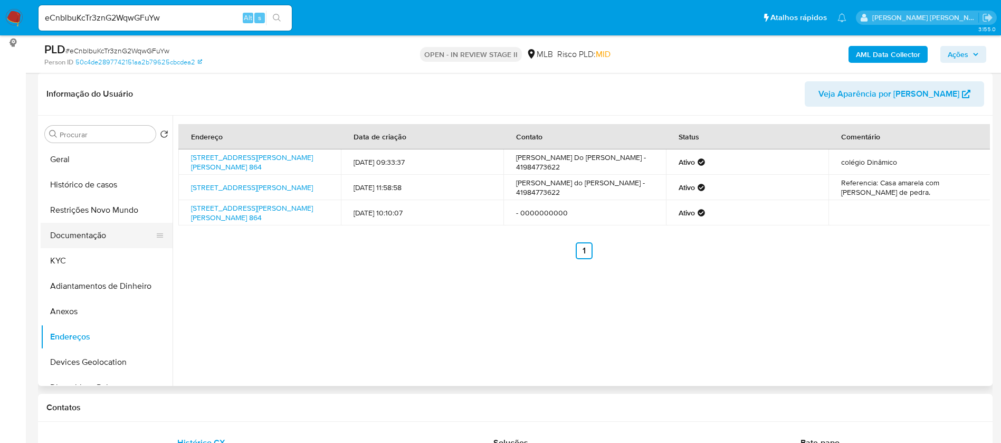
click at [85, 233] on button "Documentação" at bounding box center [102, 235] width 123 height 25
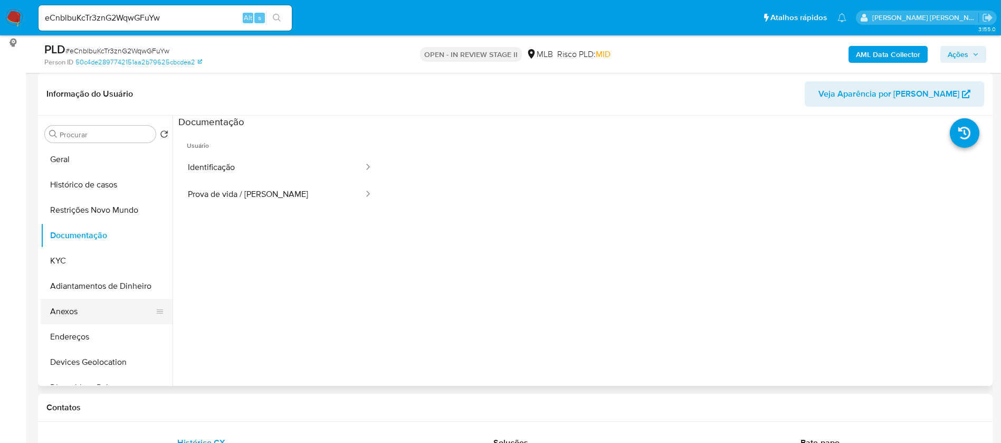
click at [87, 312] on button "Anexos" at bounding box center [102, 311] width 123 height 25
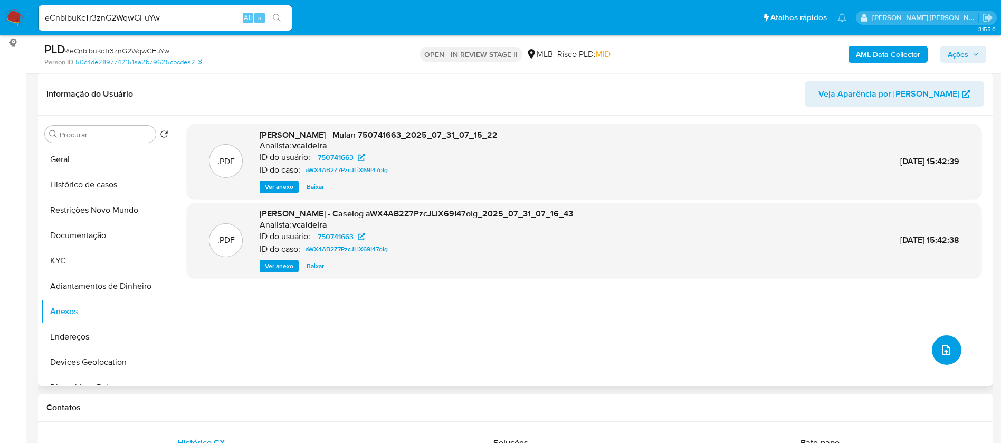
click at [946, 346] on icon "upload-file" at bounding box center [946, 350] width 13 height 13
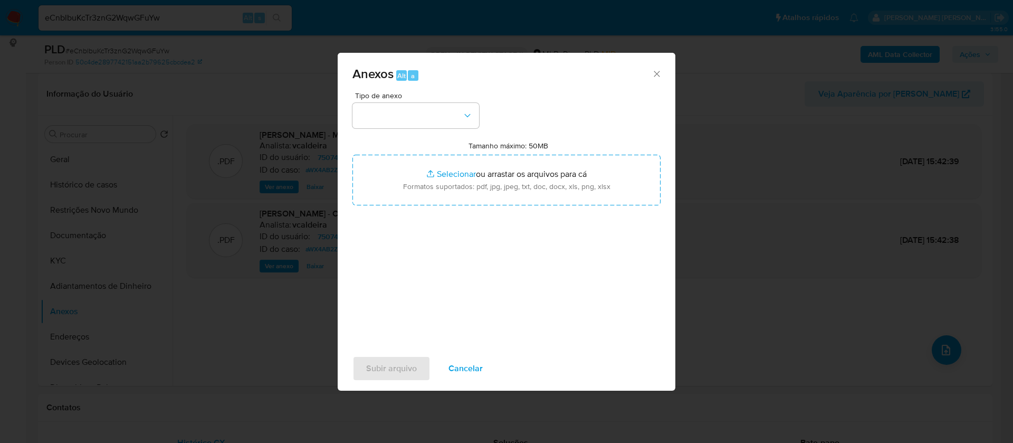
click at [653, 72] on icon "Fechar" at bounding box center [657, 74] width 11 height 11
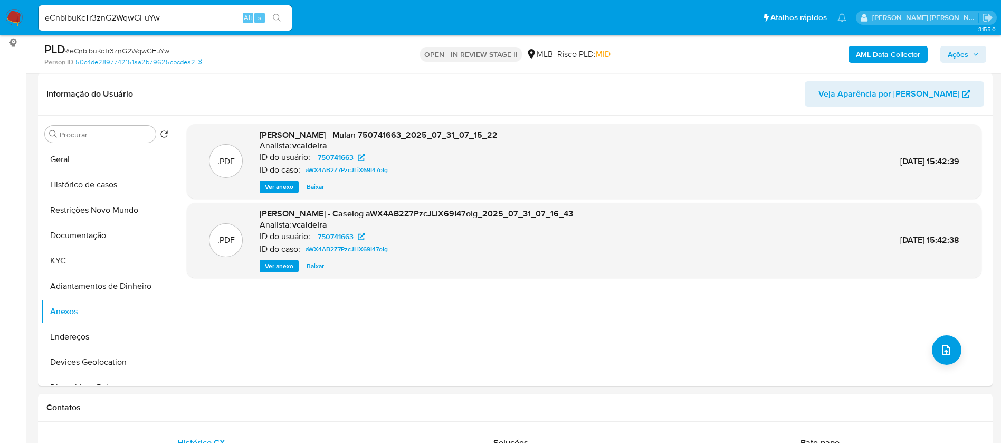
click at [862, 59] on b "AML Data Collector" at bounding box center [888, 54] width 64 height 17
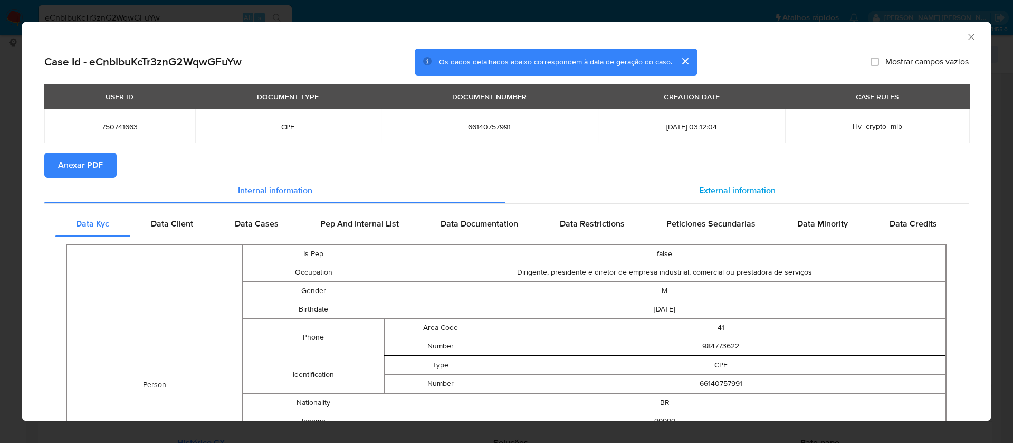
click at [734, 189] on span "External information" at bounding box center [737, 190] width 77 height 12
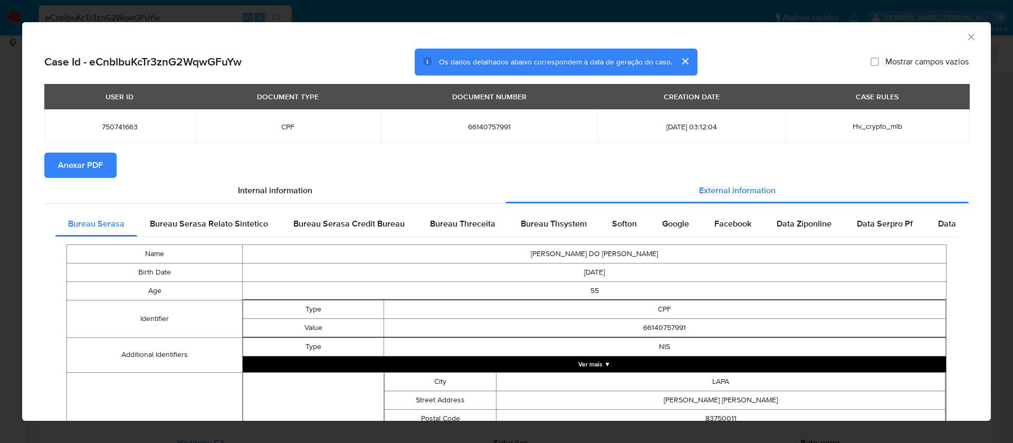
click at [106, 165] on button "Anexar PDF" at bounding box center [80, 165] width 72 height 25
click at [966, 35] on icon "Fechar a janela" at bounding box center [971, 37] width 11 height 11
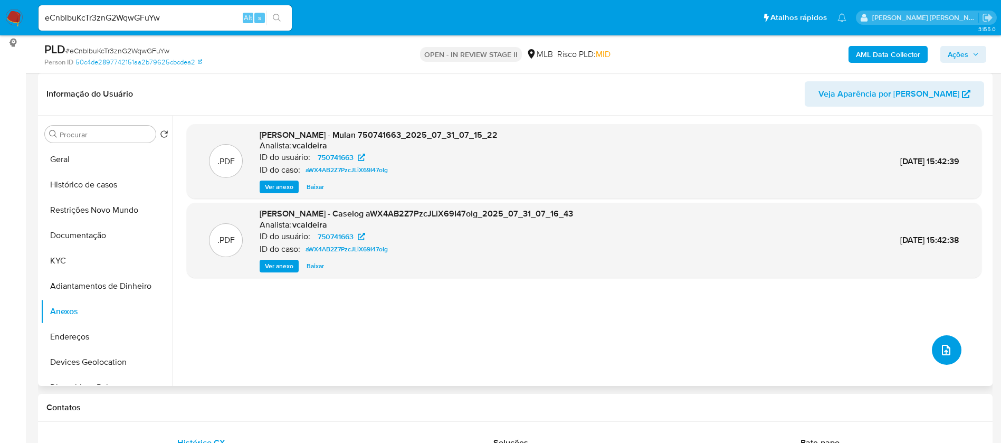
click at [946, 346] on icon "upload-file" at bounding box center [946, 350] width 13 height 13
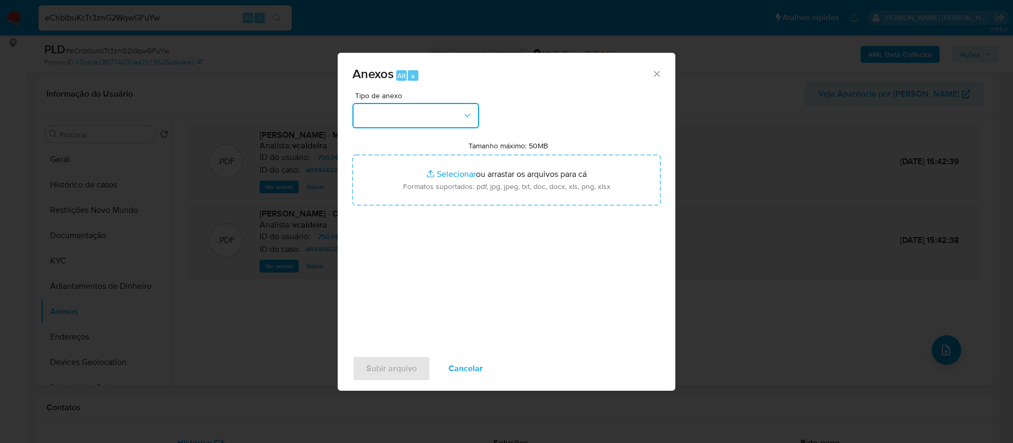
click at [425, 127] on button "button" at bounding box center [416, 115] width 127 height 25
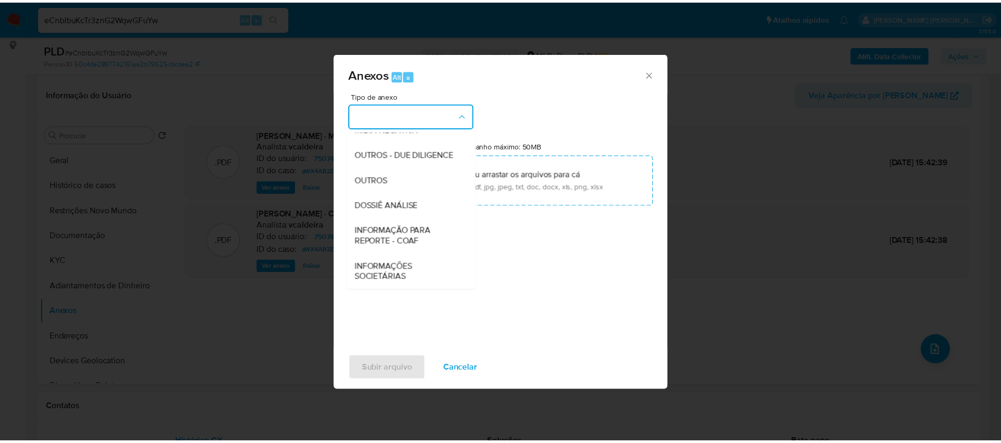
scroll to position [158, 0]
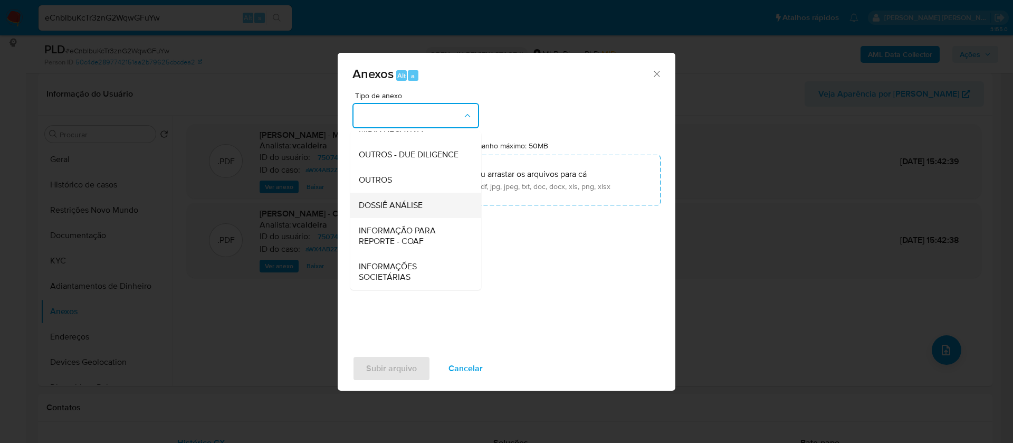
click at [413, 211] on span "DOSSIÊ ANÁLISE" at bounding box center [391, 205] width 64 height 11
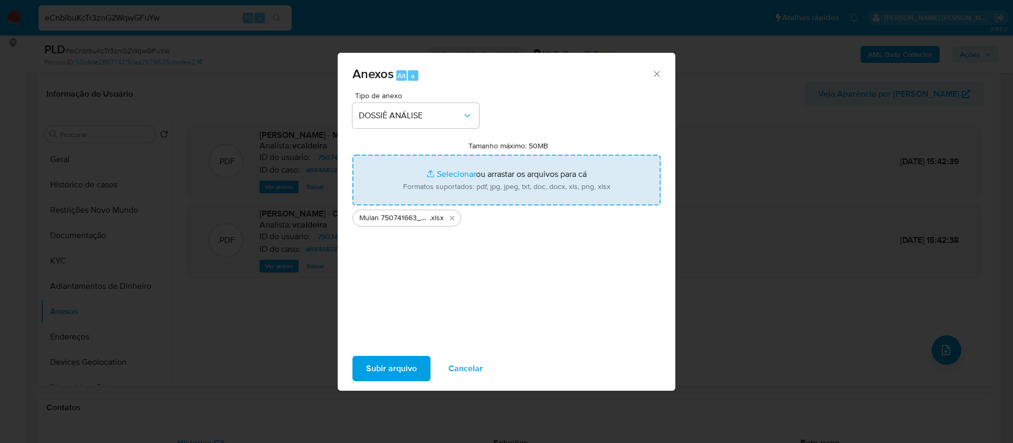
type input "C:\fakepath\SAR - - CPF 66140757991 - [PERSON_NAME] DO [PERSON_NAME].pdf"
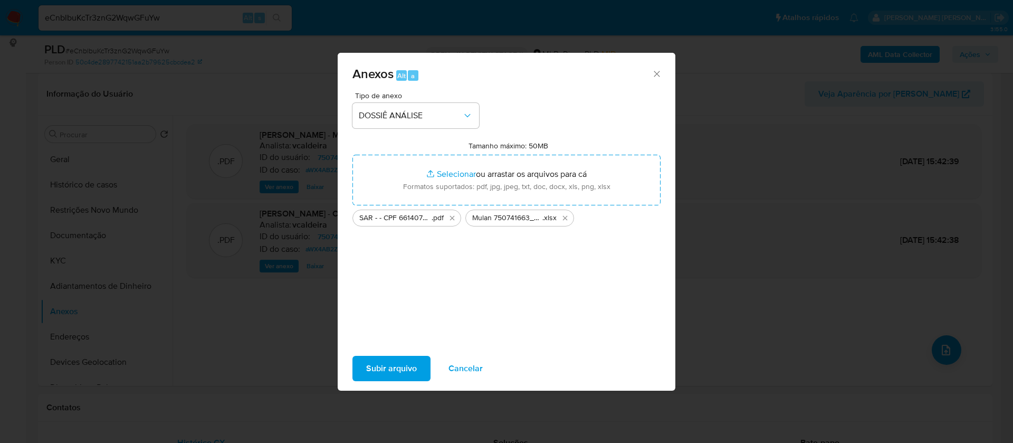
click at [413, 366] on span "Subir arquivo" at bounding box center [391, 368] width 51 height 23
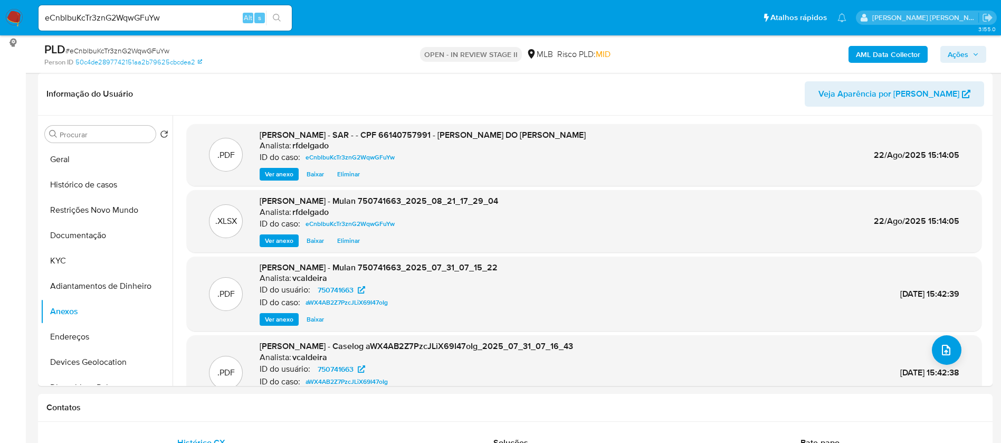
click at [957, 54] on span "Ações" at bounding box center [958, 54] width 21 height 17
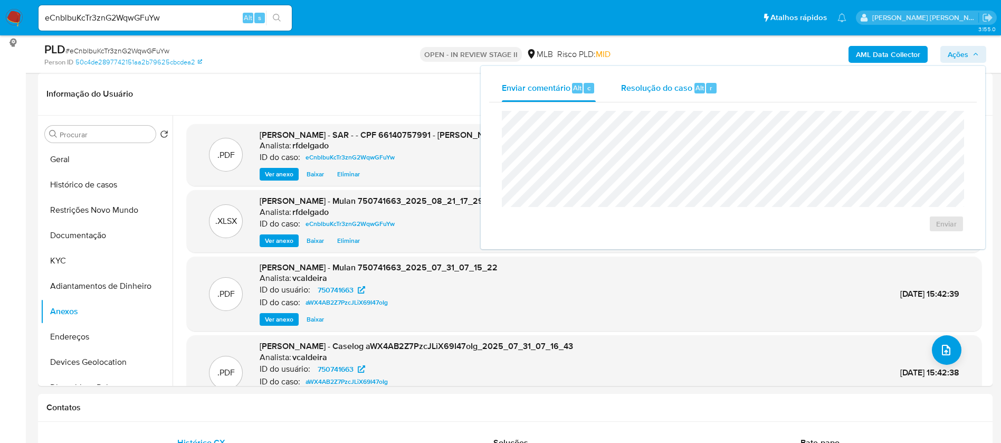
click at [639, 91] on span "Resolução do caso" at bounding box center [656, 87] width 71 height 12
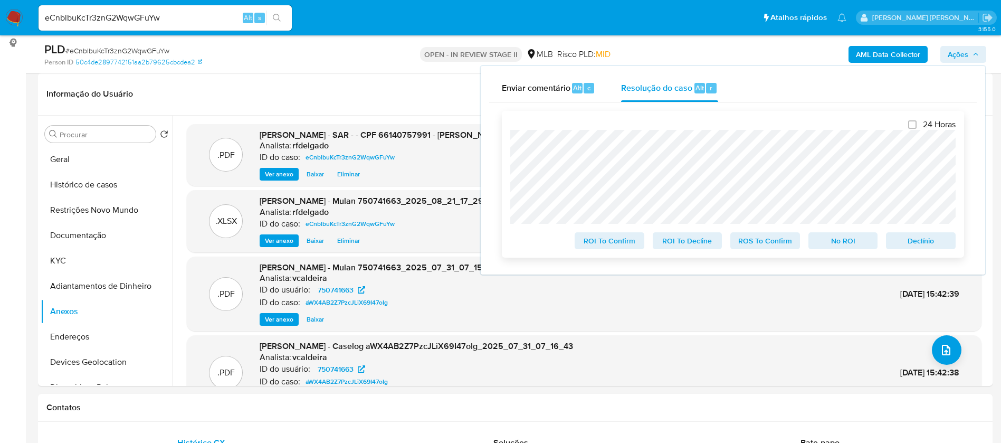
click at [855, 237] on span "No ROI" at bounding box center [843, 240] width 55 height 15
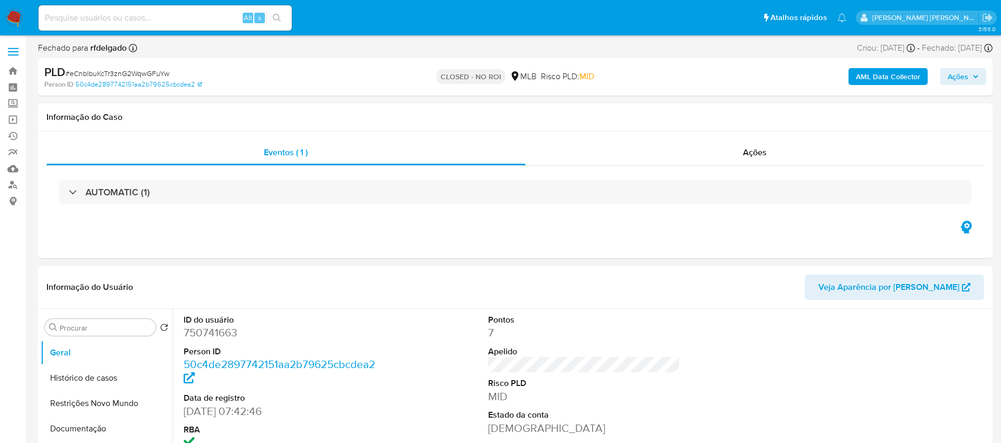
select select "10"
click at [186, 23] on input at bounding box center [165, 18] width 253 height 14
paste input "S4YC1lZqSnGb2uvgapKMGSpZ"
type input "S4YC1lZqSnGb2uvgapKMGSpZ"
click at [277, 18] on icon "search-icon" at bounding box center [277, 18] width 8 height 8
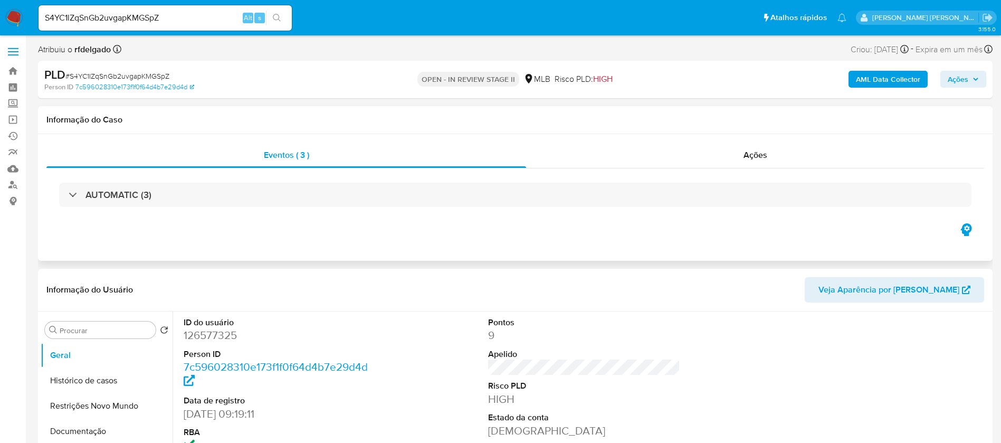
select select "10"
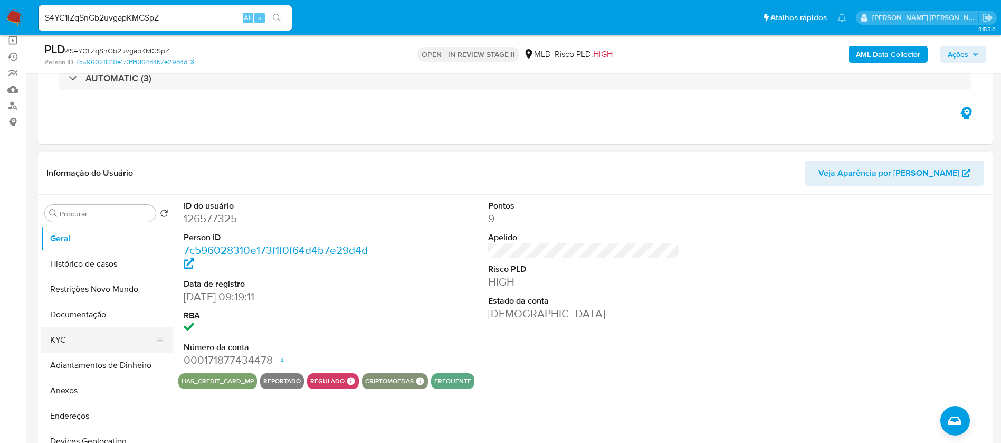
click at [71, 344] on button "KYC" at bounding box center [102, 339] width 123 height 25
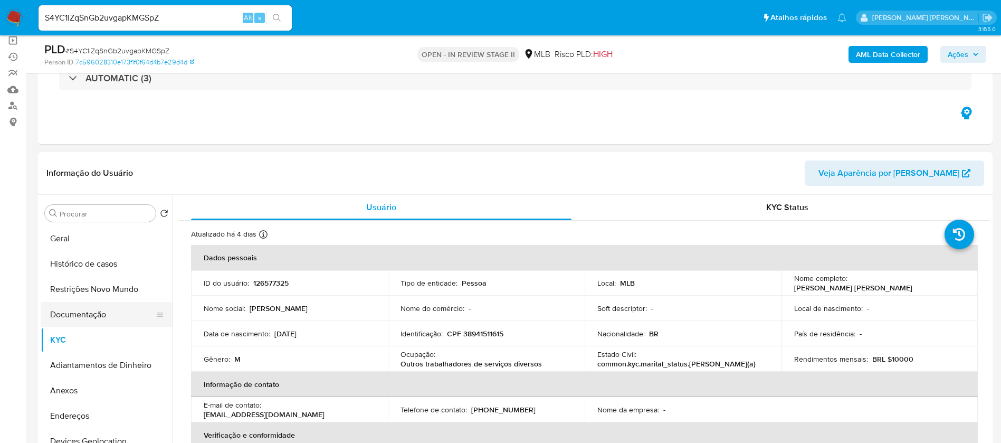
click at [107, 318] on button "Documentação" at bounding box center [102, 314] width 123 height 25
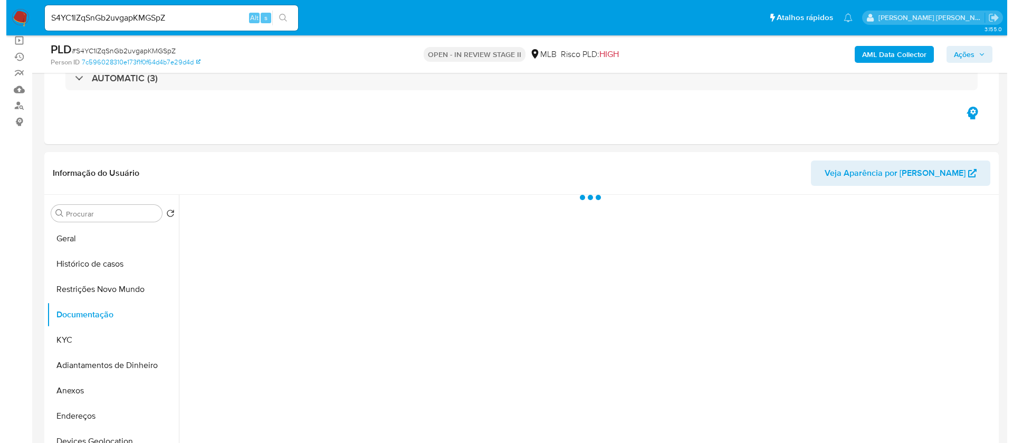
scroll to position [158, 0]
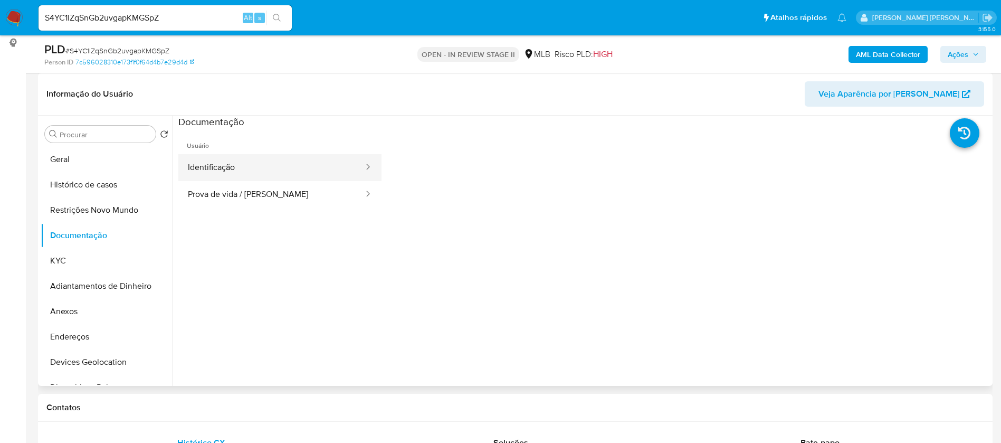
click at [221, 156] on button "Identificação" at bounding box center [271, 167] width 186 height 27
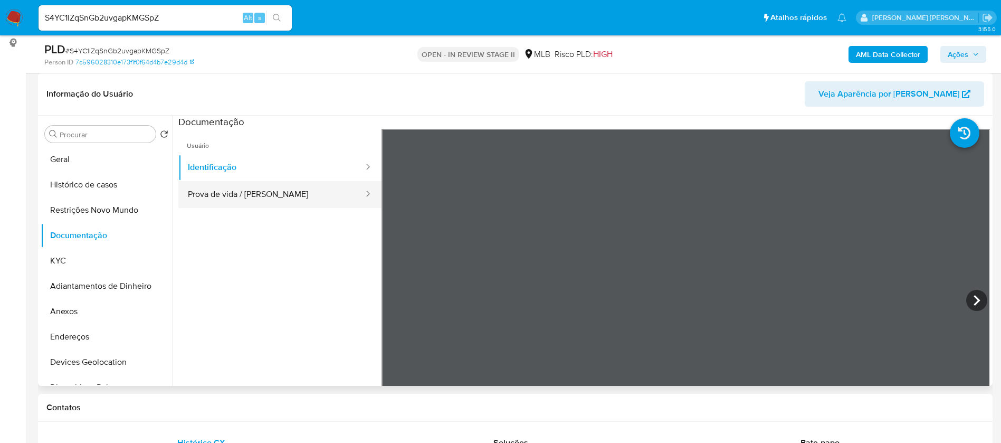
click at [251, 192] on button "Prova de vida / [PERSON_NAME]" at bounding box center [271, 194] width 186 height 27
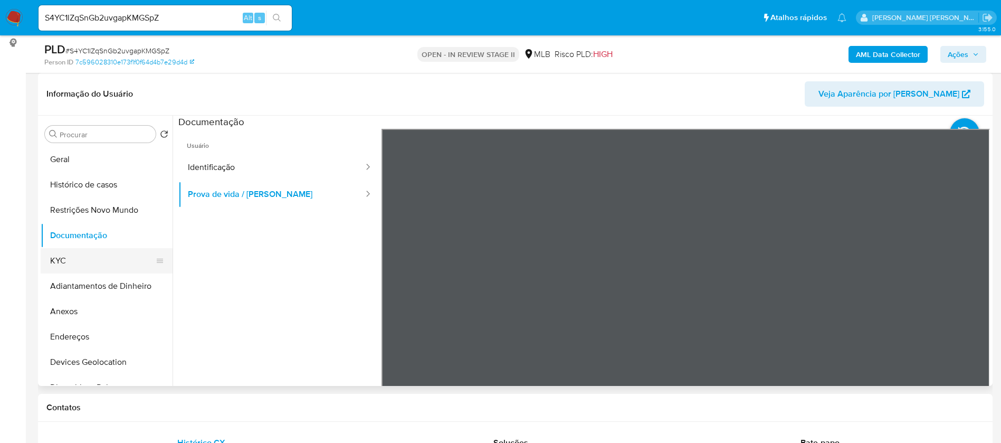
click at [82, 264] on button "KYC" at bounding box center [102, 260] width 123 height 25
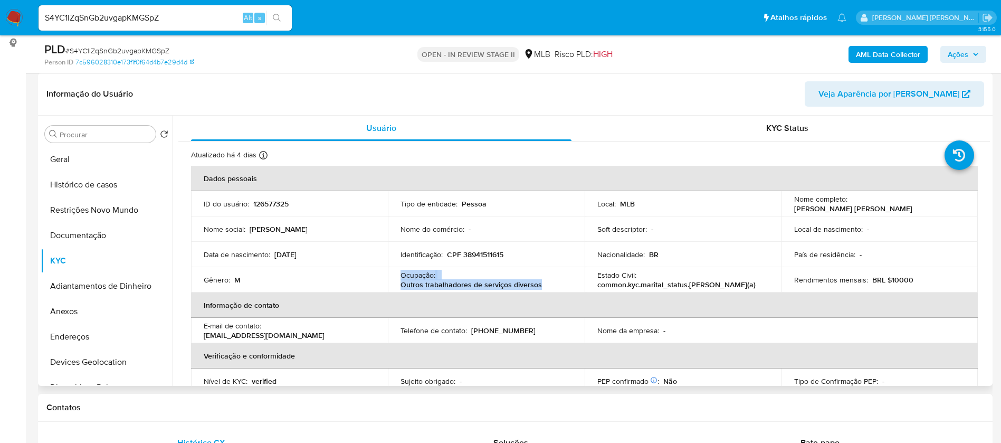
drag, startPoint x: 542, startPoint y: 284, endPoint x: 398, endPoint y: 275, distance: 144.9
click at [398, 275] on td "Ocupação : Outros trabalhadores de serviços diversos" at bounding box center [486, 279] width 197 height 25
copy div "Ocupação : Outros trabalhadores de serviços diversos"
click at [883, 53] on b "AML Data Collector" at bounding box center [888, 54] width 64 height 17
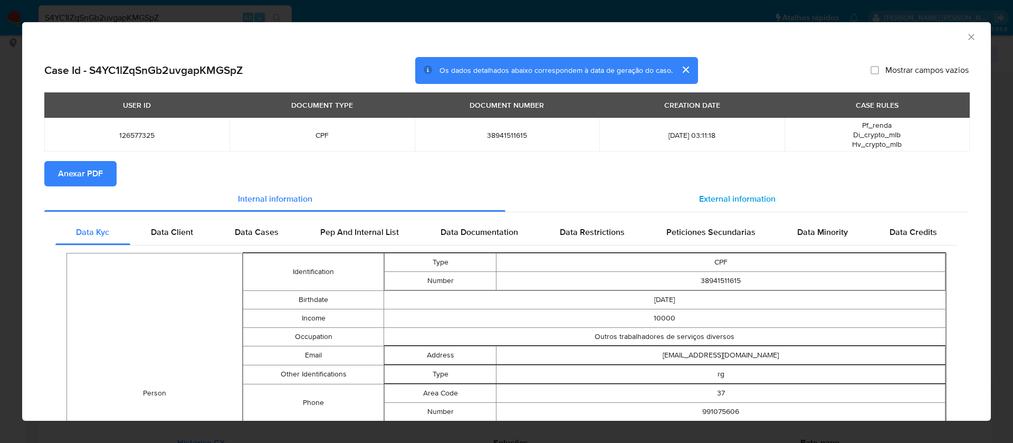
click at [714, 191] on div "External information" at bounding box center [737, 198] width 463 height 25
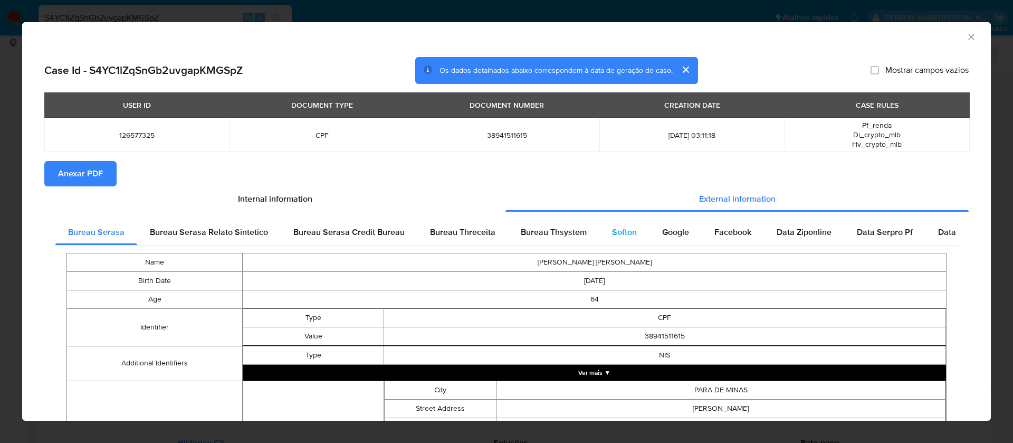
click at [614, 226] on span "Softon" at bounding box center [624, 232] width 25 height 12
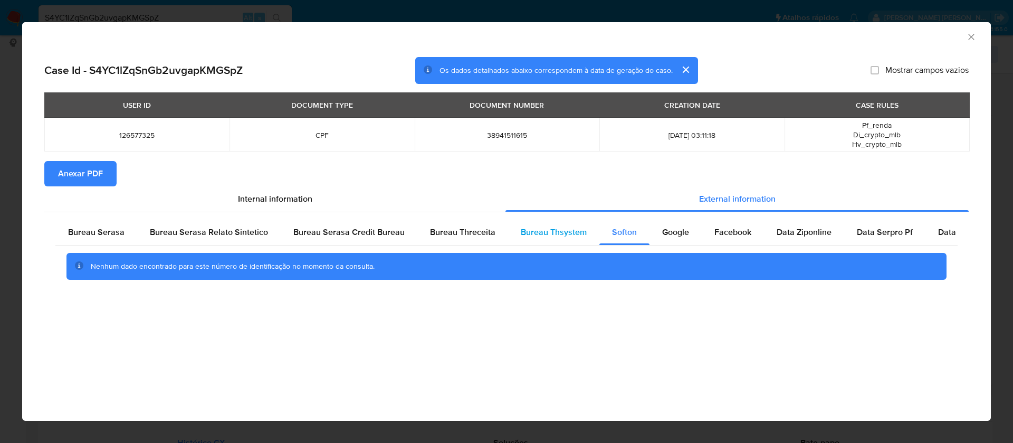
click at [557, 225] on div "Bureau Thsystem" at bounding box center [553, 232] width 91 height 25
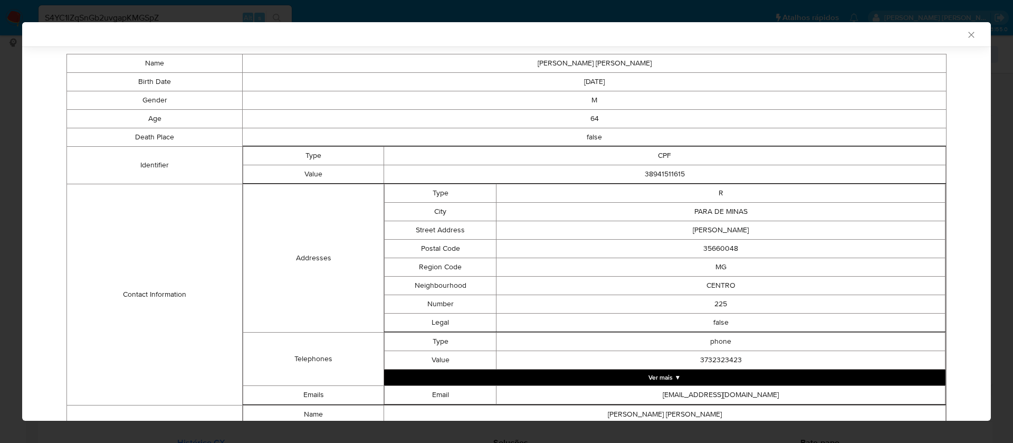
scroll to position [384, 0]
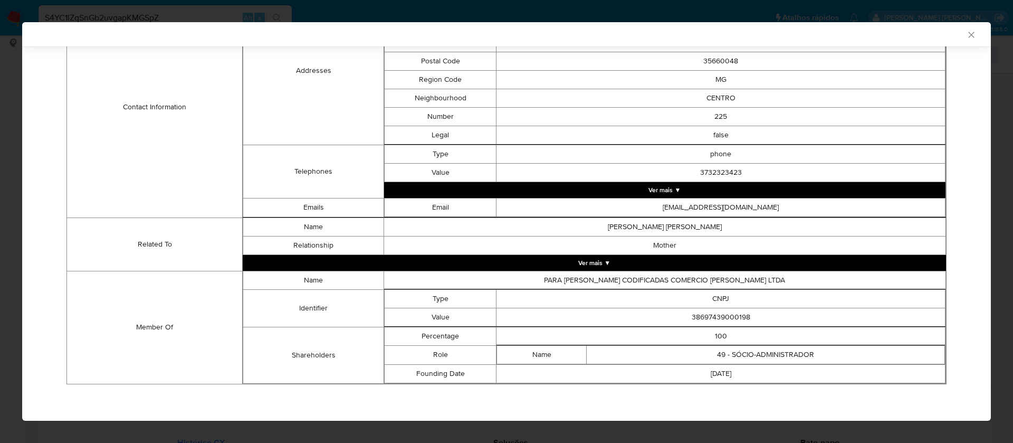
click at [728, 317] on td "38697439000198" at bounding box center [721, 317] width 449 height 18
copy td "38697439000198"
